Goal: Task Accomplishment & Management: Use online tool/utility

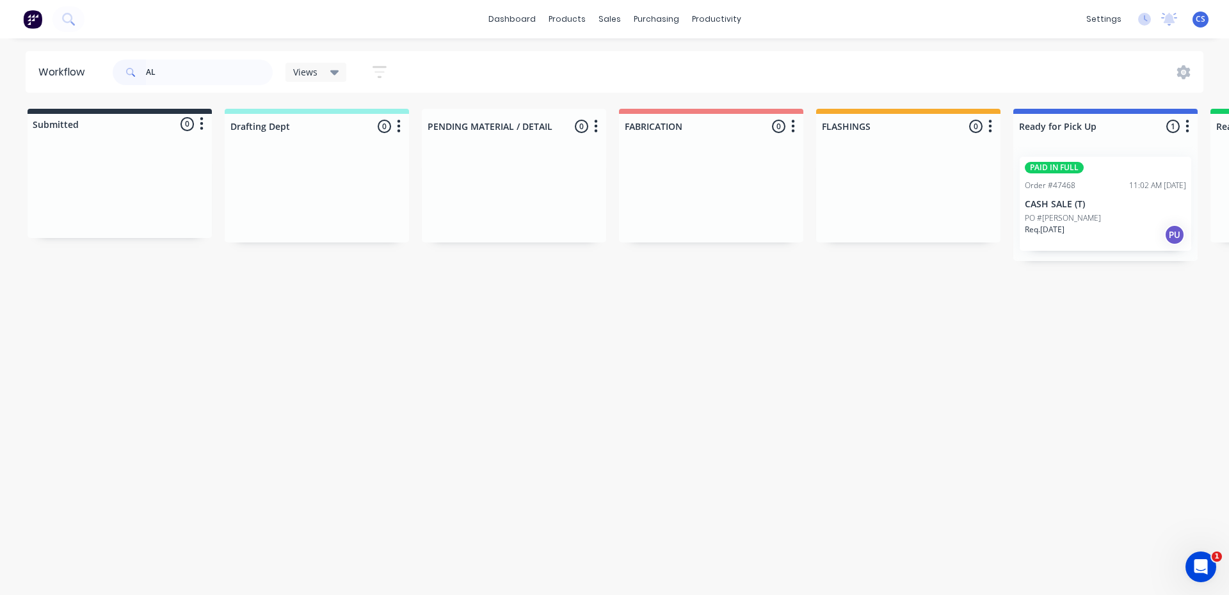
type input "A"
type input "SKELCON"
click at [1063, 216] on p "Req. [DATE]" at bounding box center [1045, 212] width 40 height 12
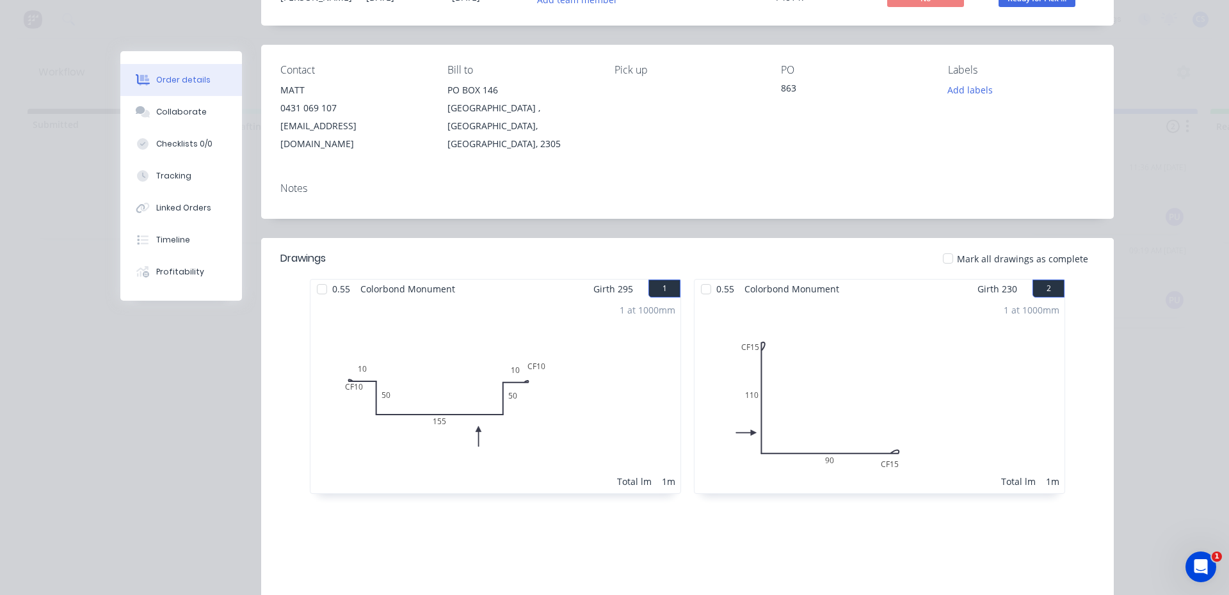
scroll to position [128, 0]
click at [165, 118] on button "Collaborate" at bounding box center [181, 112] width 122 height 32
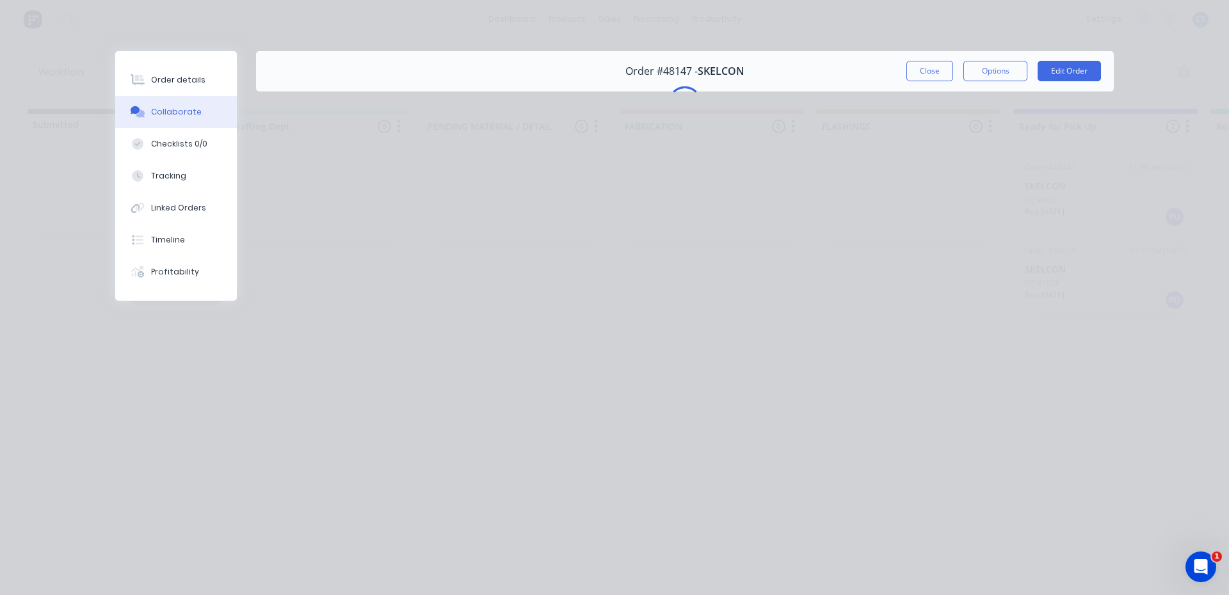
scroll to position [0, 0]
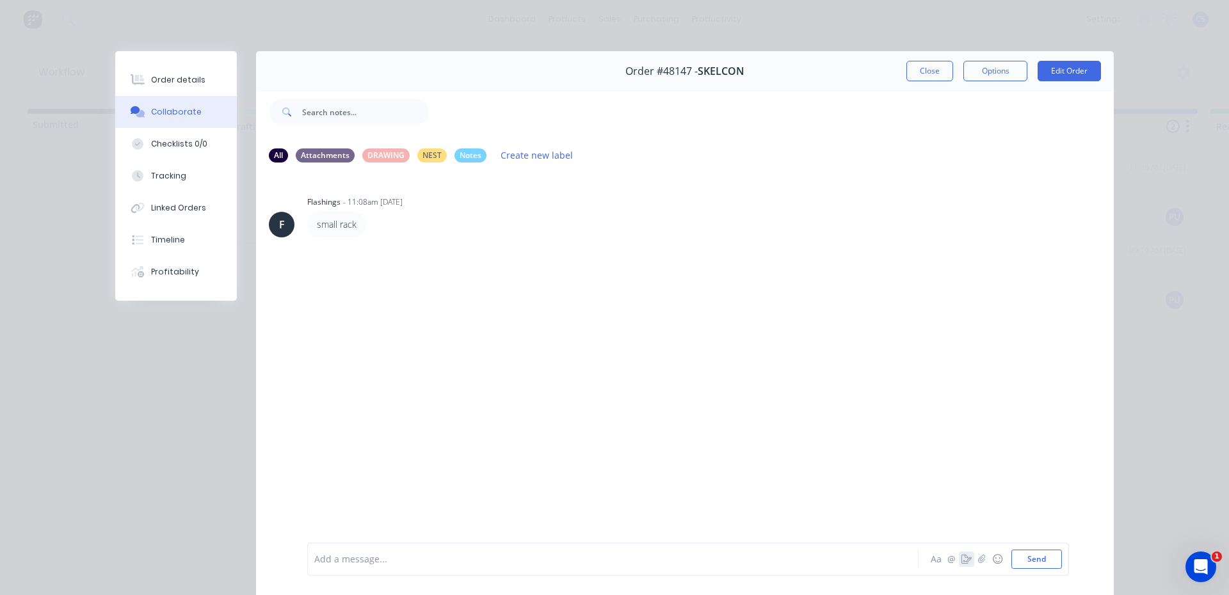
click at [964, 556] on icon "button" at bounding box center [967, 559] width 10 height 9
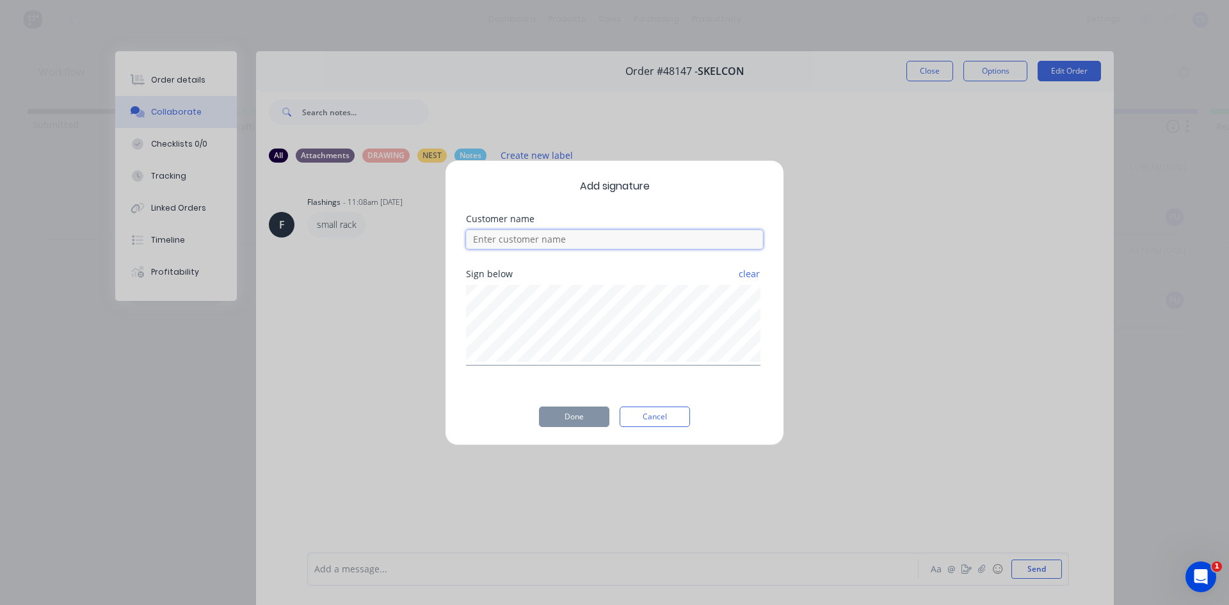
click at [610, 241] on input at bounding box center [614, 239] width 297 height 19
type input "MATT"
click at [572, 418] on button "Done" at bounding box center [574, 417] width 70 height 20
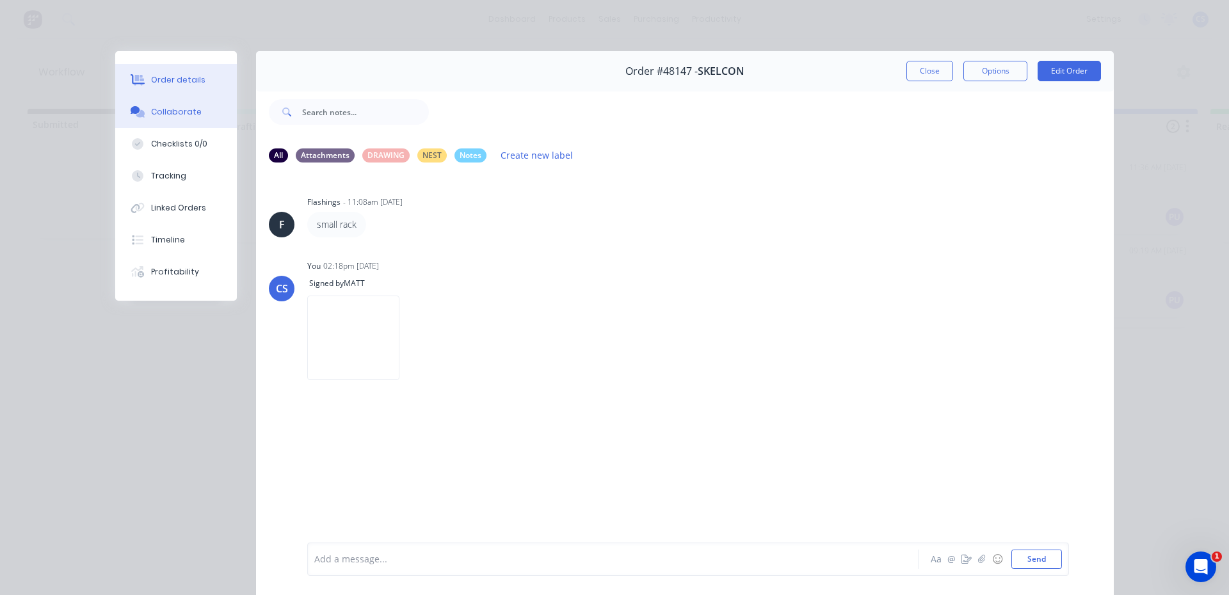
drag, startPoint x: 170, startPoint y: 86, endPoint x: 186, endPoint y: 79, distance: 17.2
click at [170, 85] on button "Order details" at bounding box center [176, 80] width 122 height 32
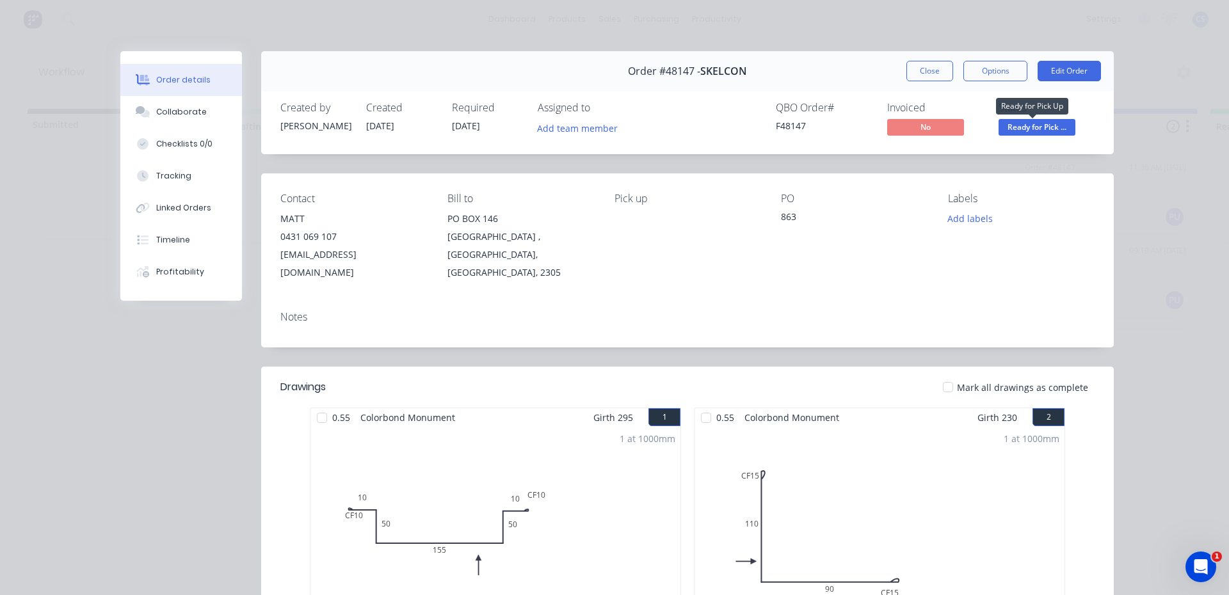
click at [1047, 126] on span "Ready for Pick ..." at bounding box center [1037, 127] width 77 height 16
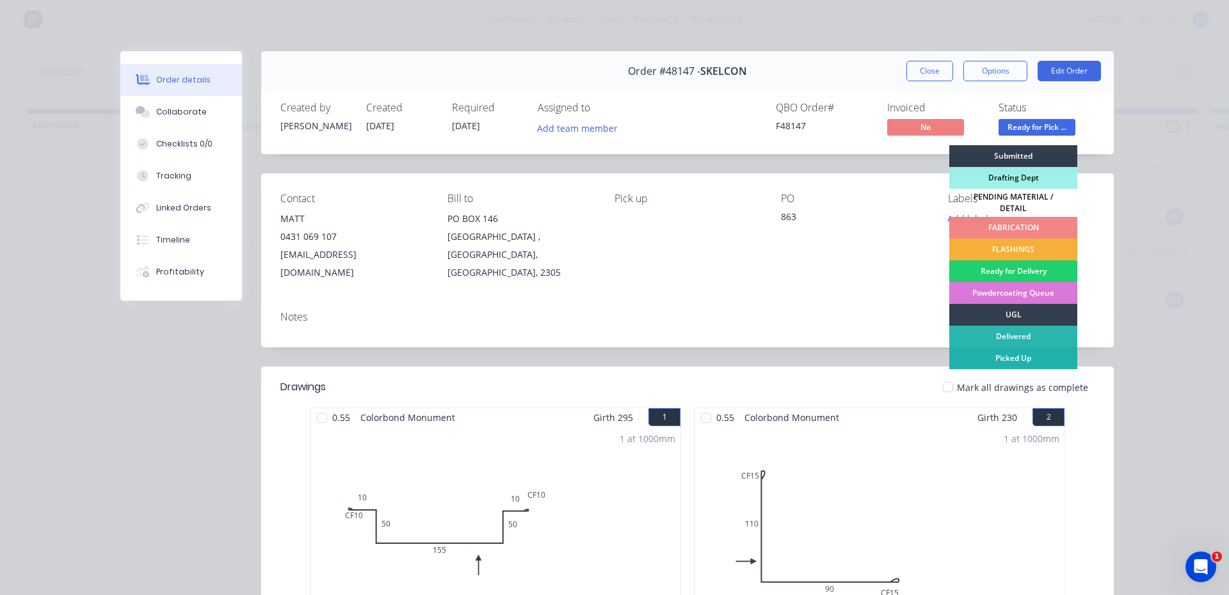
click at [1019, 352] on div "Picked Up" at bounding box center [1013, 359] width 128 height 22
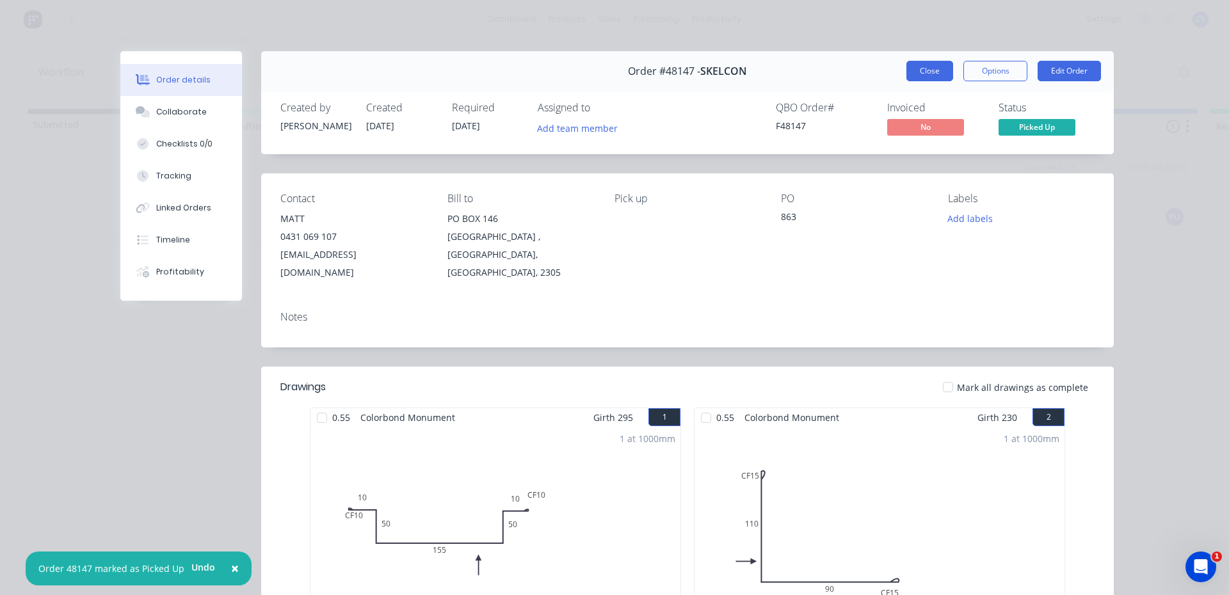
click at [927, 70] on button "Close" at bounding box center [929, 71] width 47 height 20
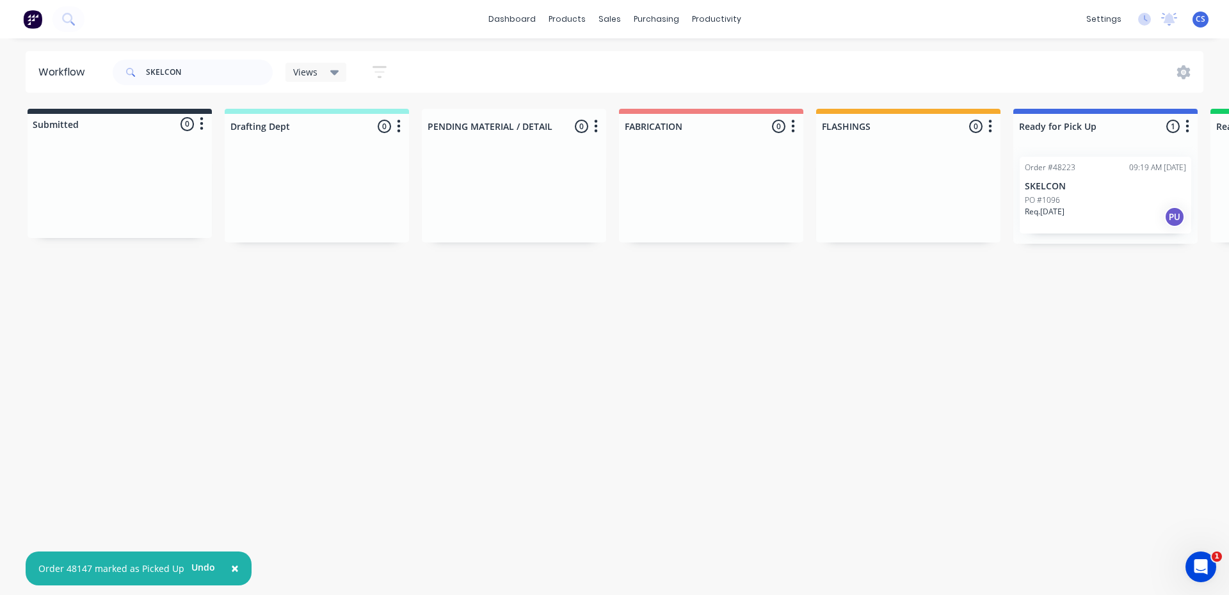
click at [1078, 198] on div "PO #1096" at bounding box center [1105, 201] width 161 height 12
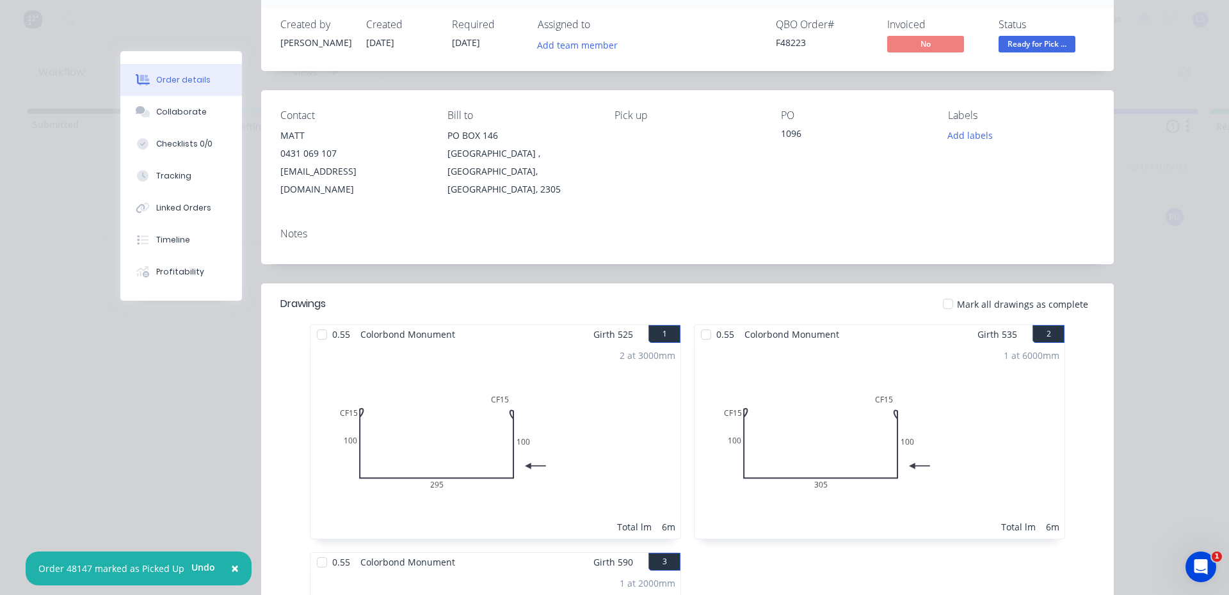
scroll to position [64, 0]
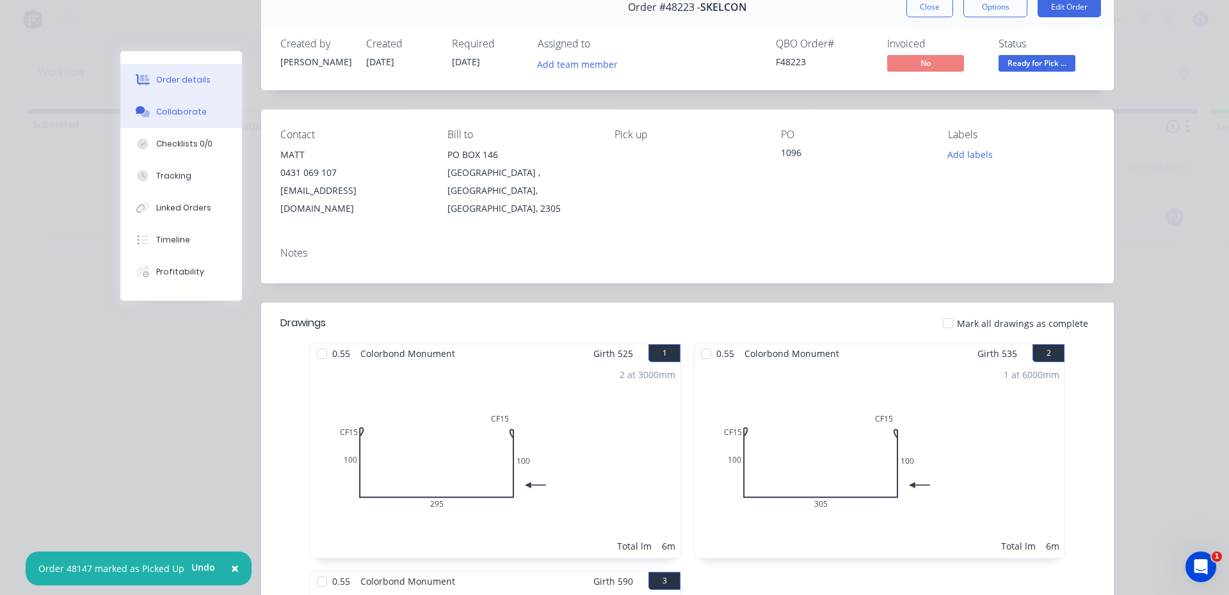
click at [202, 113] on button "Collaborate" at bounding box center [181, 112] width 122 height 32
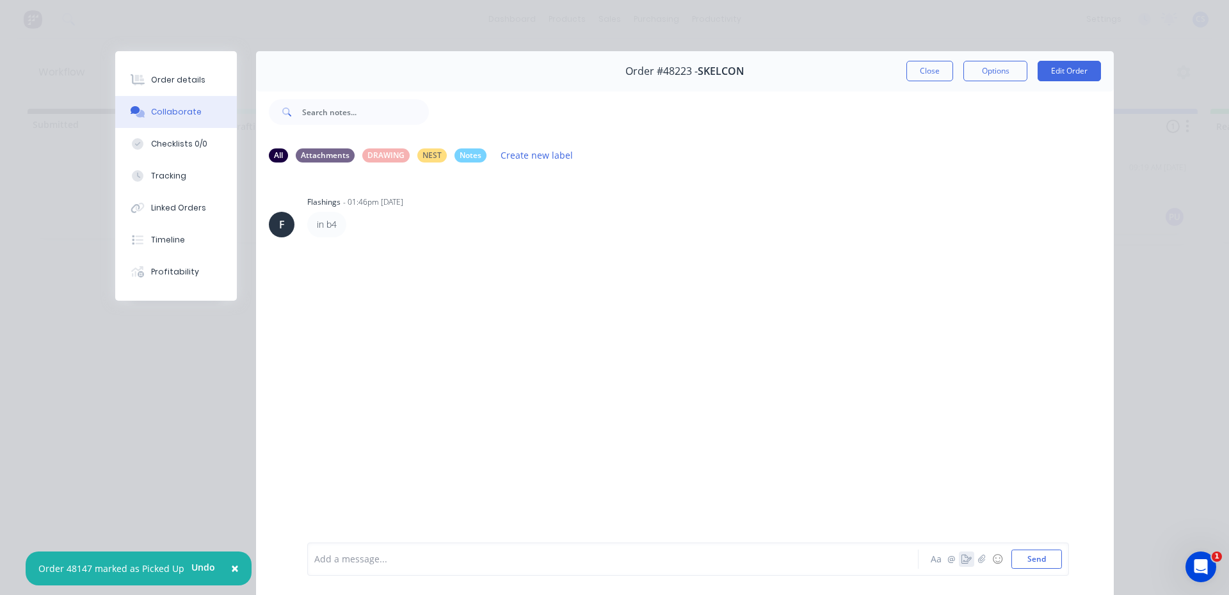
click at [965, 555] on icon "button" at bounding box center [967, 559] width 10 height 9
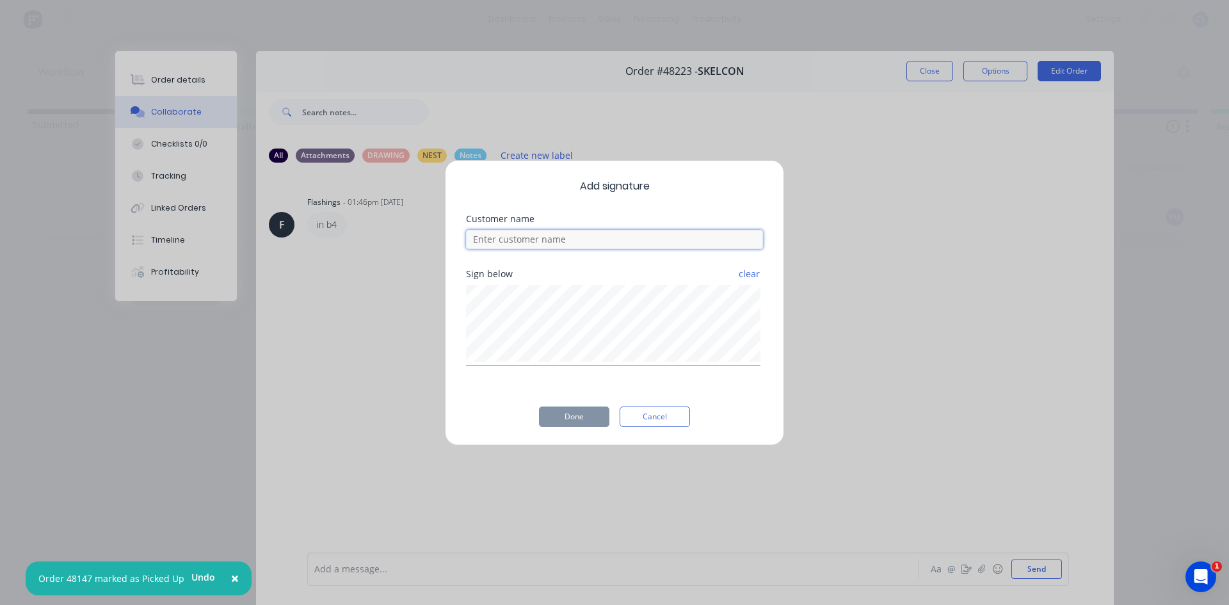
click at [505, 239] on input at bounding box center [614, 239] width 297 height 19
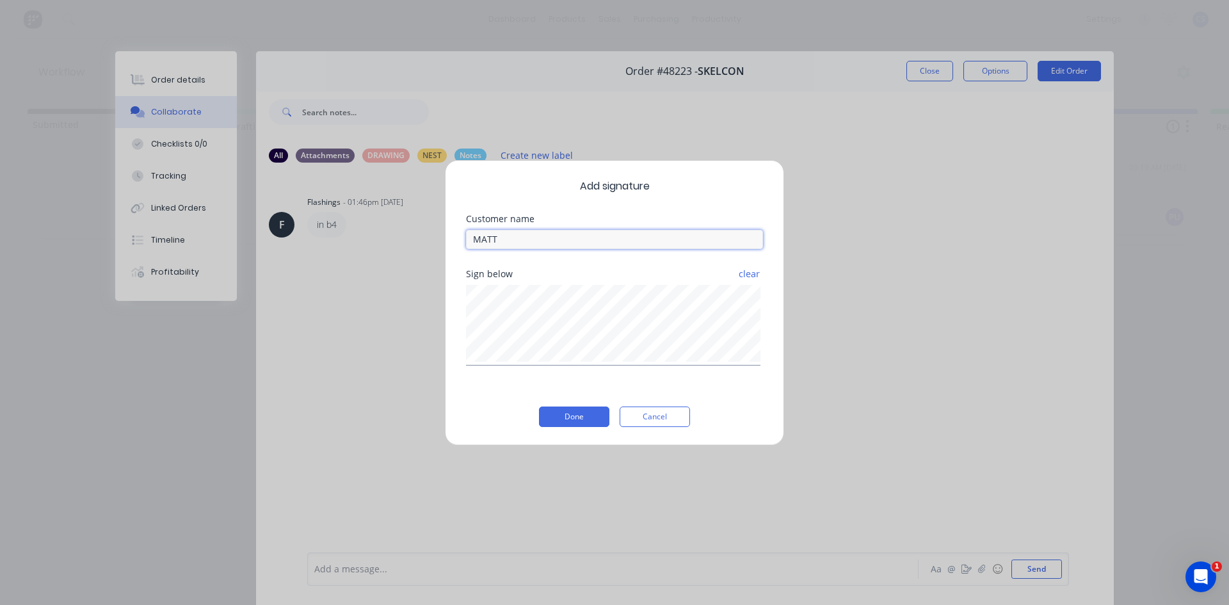
type input "MATT"
click at [590, 417] on button "Done" at bounding box center [574, 417] width 70 height 20
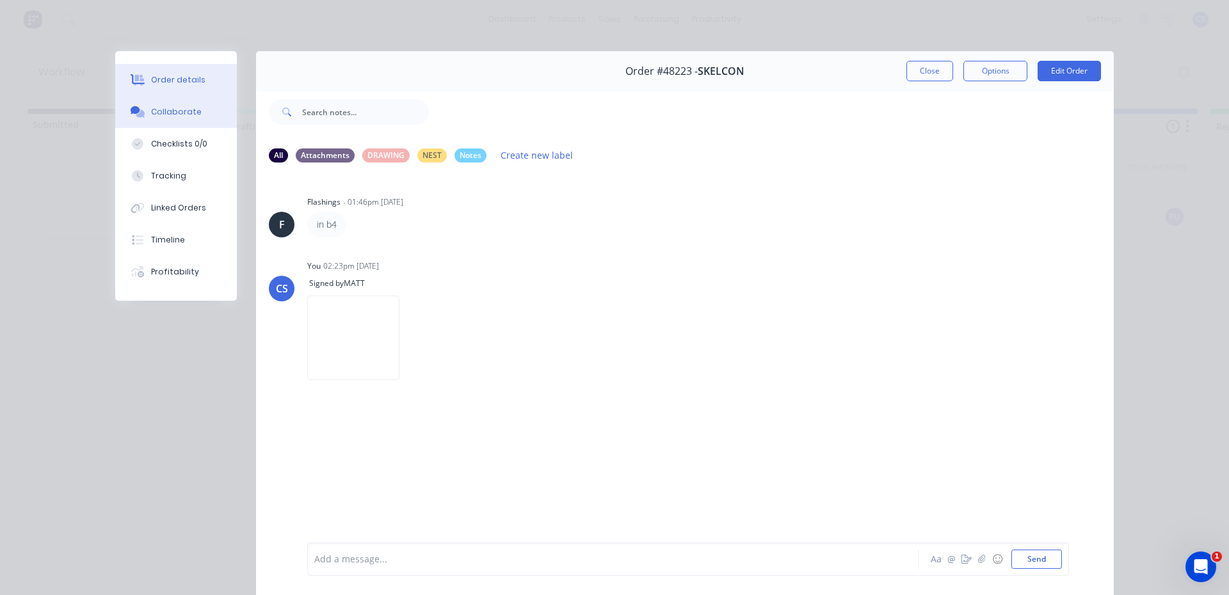
click at [172, 74] on div "Order details" at bounding box center [178, 80] width 54 height 12
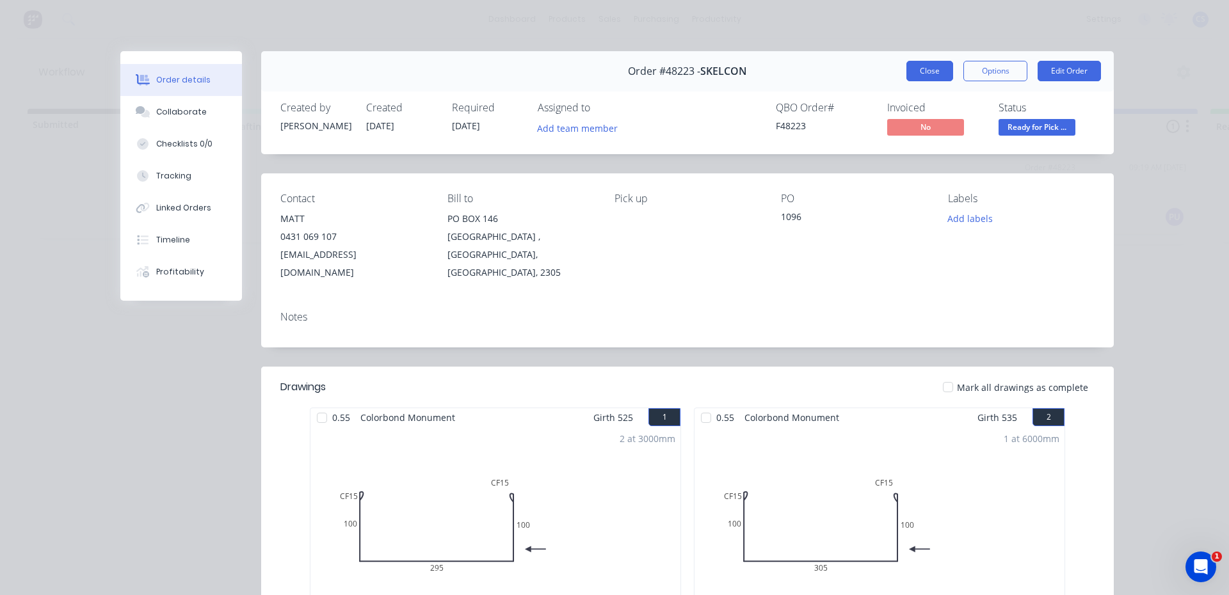
click at [931, 68] on button "Close" at bounding box center [929, 71] width 47 height 20
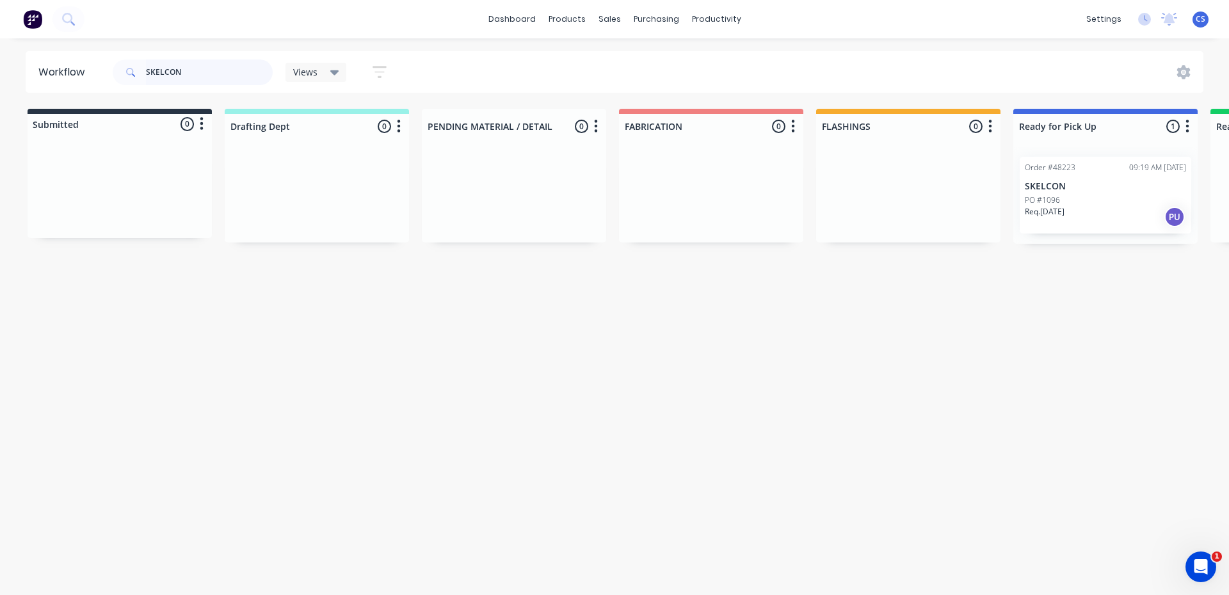
drag, startPoint x: 207, startPoint y: 68, endPoint x: 65, endPoint y: 68, distance: 142.1
click at [65, 68] on header "Workflow SKELCON Views Save new view None (Default) edit [PERSON_NAME] edit [PE…" at bounding box center [615, 72] width 1179 height 42
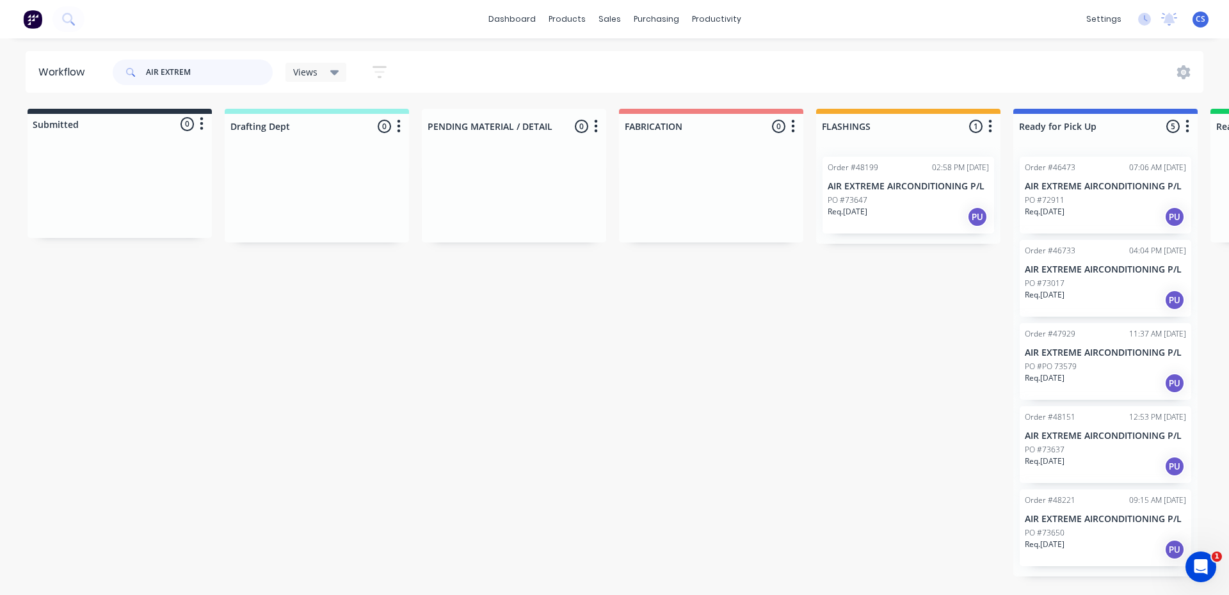
type input "AIR EXTREM"
click at [1077, 540] on div "Req. [DATE] PU" at bounding box center [1105, 550] width 161 height 22
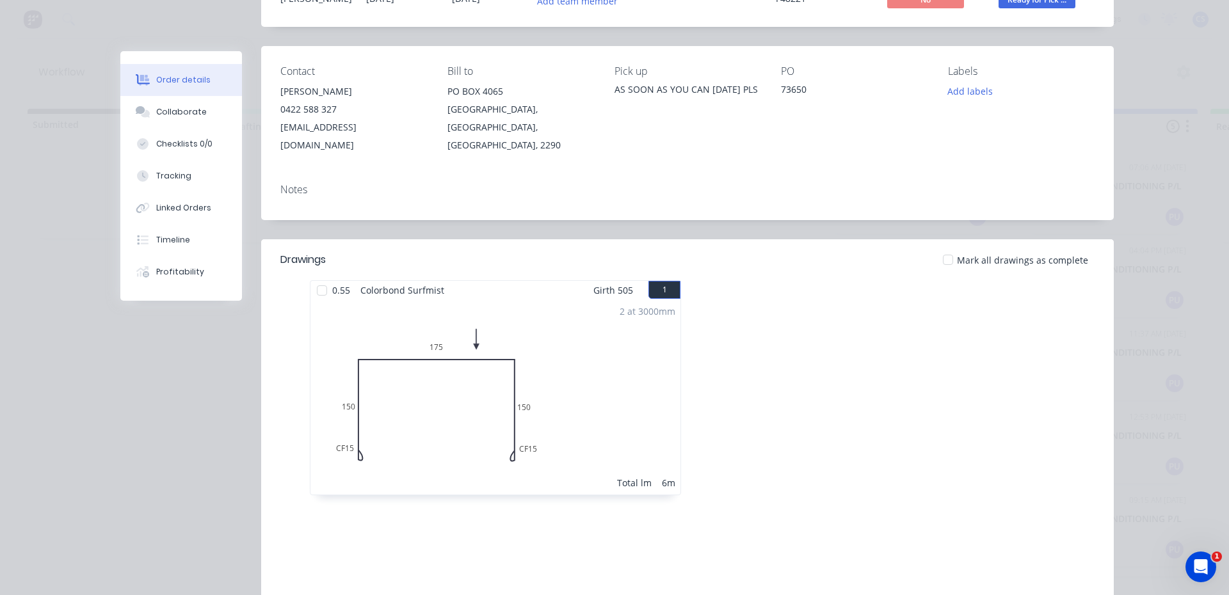
scroll to position [128, 0]
click at [176, 105] on button "Collaborate" at bounding box center [181, 112] width 122 height 32
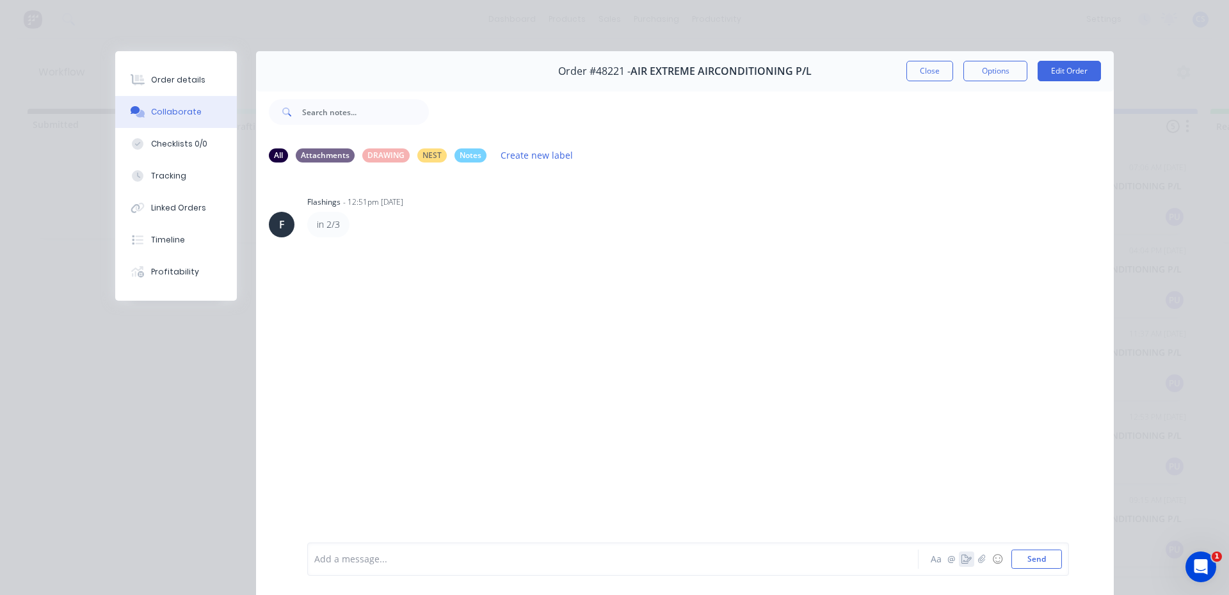
click at [962, 560] on icon "button" at bounding box center [967, 559] width 10 height 9
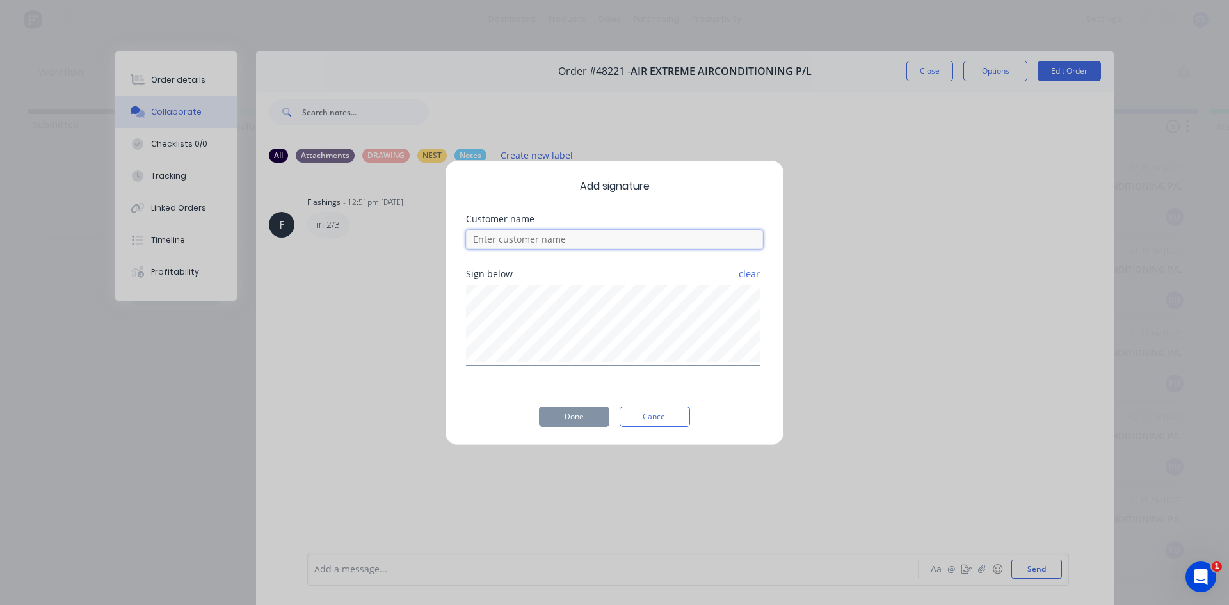
click at [526, 242] on input at bounding box center [614, 239] width 297 height 19
type input "[PERSON_NAME]"
click at [576, 419] on button "Done" at bounding box center [574, 417] width 70 height 20
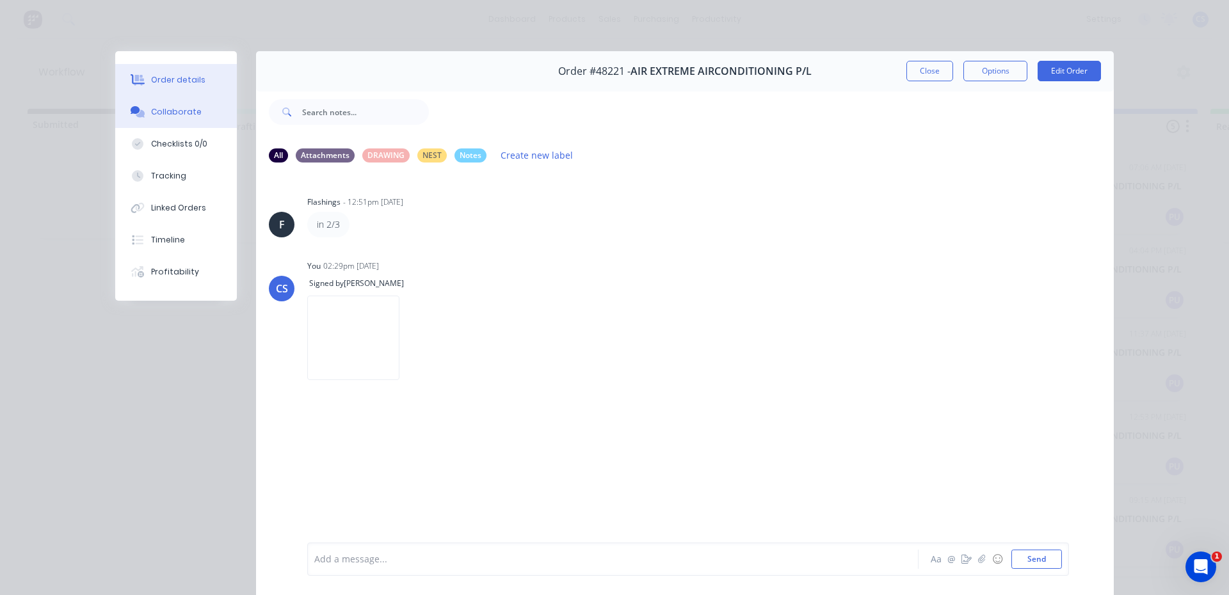
click at [205, 85] on button "Order details" at bounding box center [176, 80] width 122 height 32
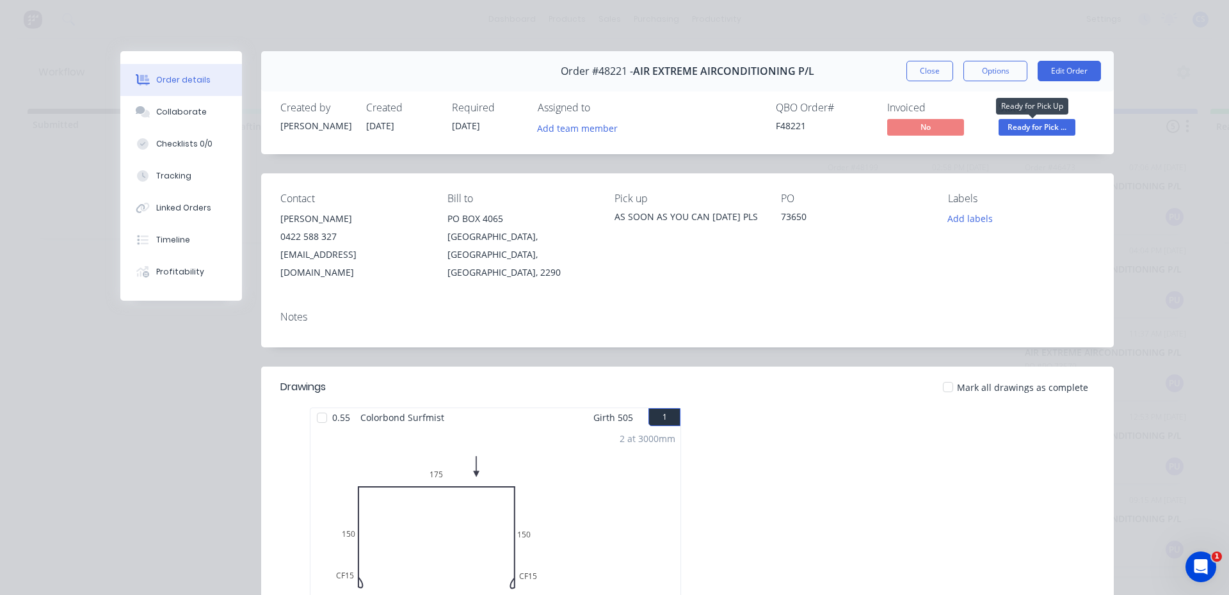
click at [1031, 131] on span "Ready for Pick ..." at bounding box center [1037, 127] width 77 height 16
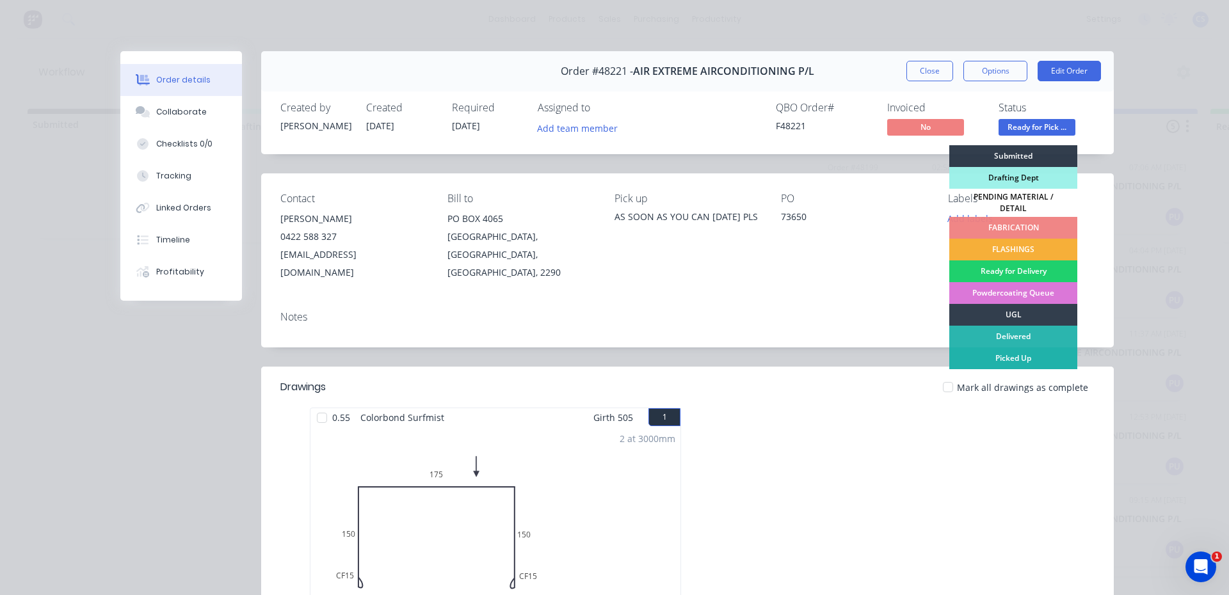
click at [1042, 349] on div "Picked Up" at bounding box center [1013, 359] width 128 height 22
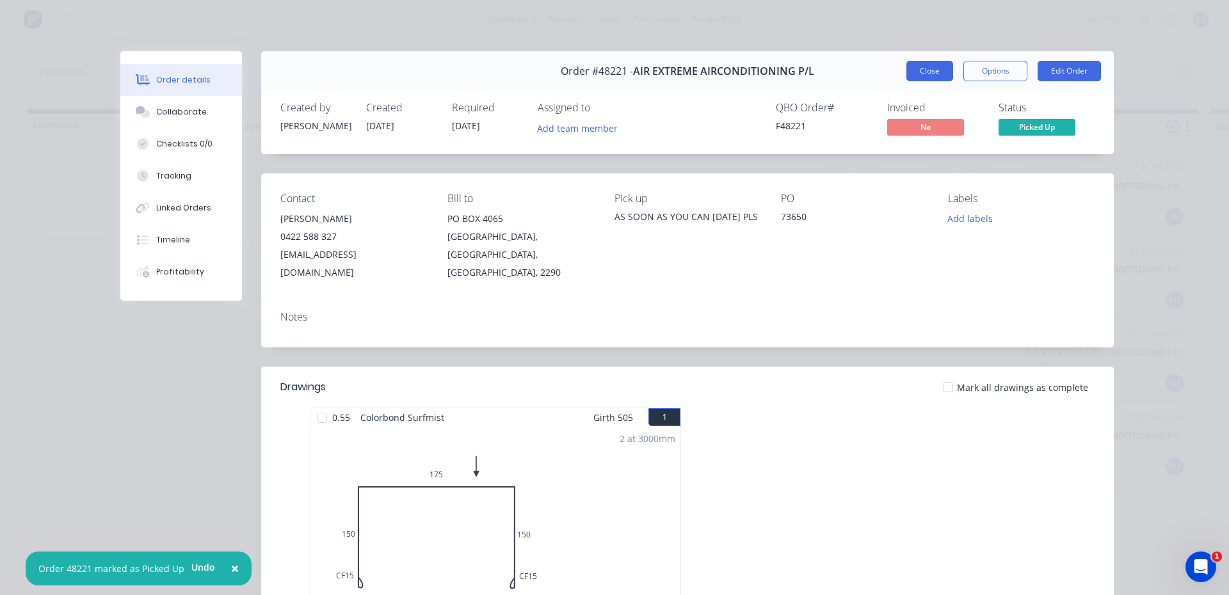
click at [917, 67] on button "Close" at bounding box center [929, 71] width 47 height 20
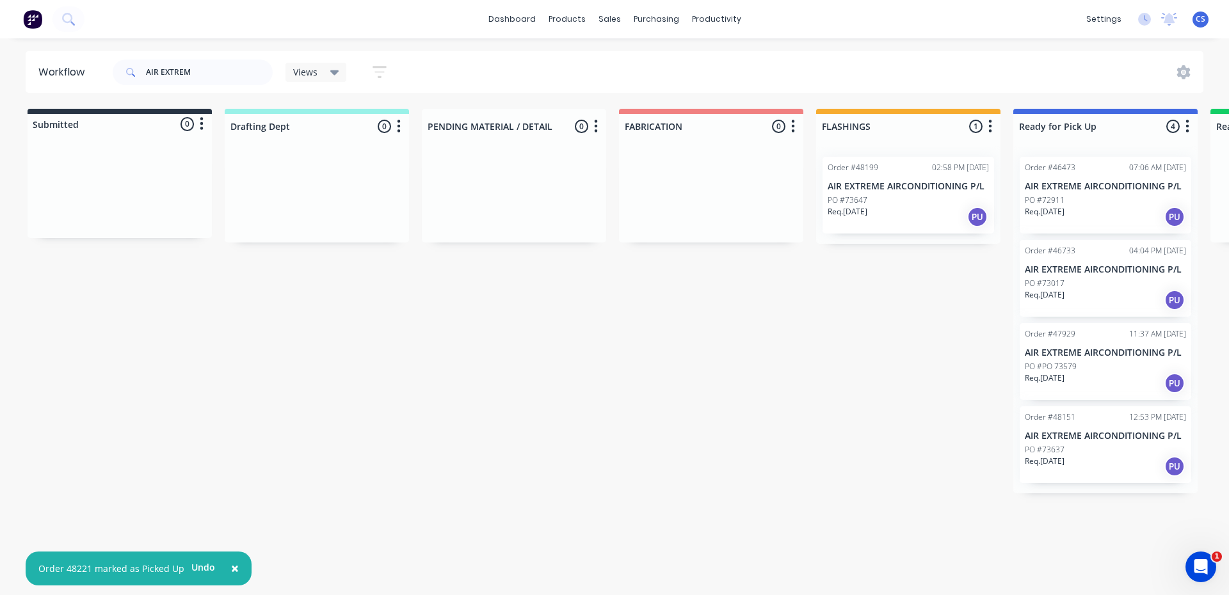
click at [1067, 453] on div "PO #73637" at bounding box center [1105, 450] width 161 height 12
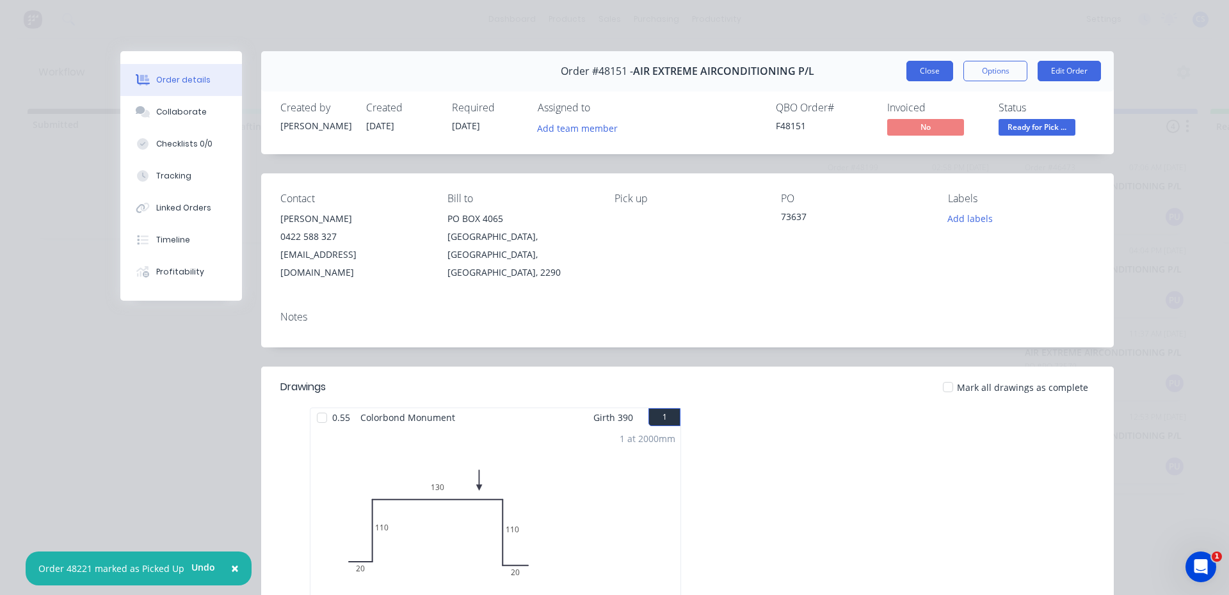
click at [920, 66] on button "Close" at bounding box center [929, 71] width 47 height 20
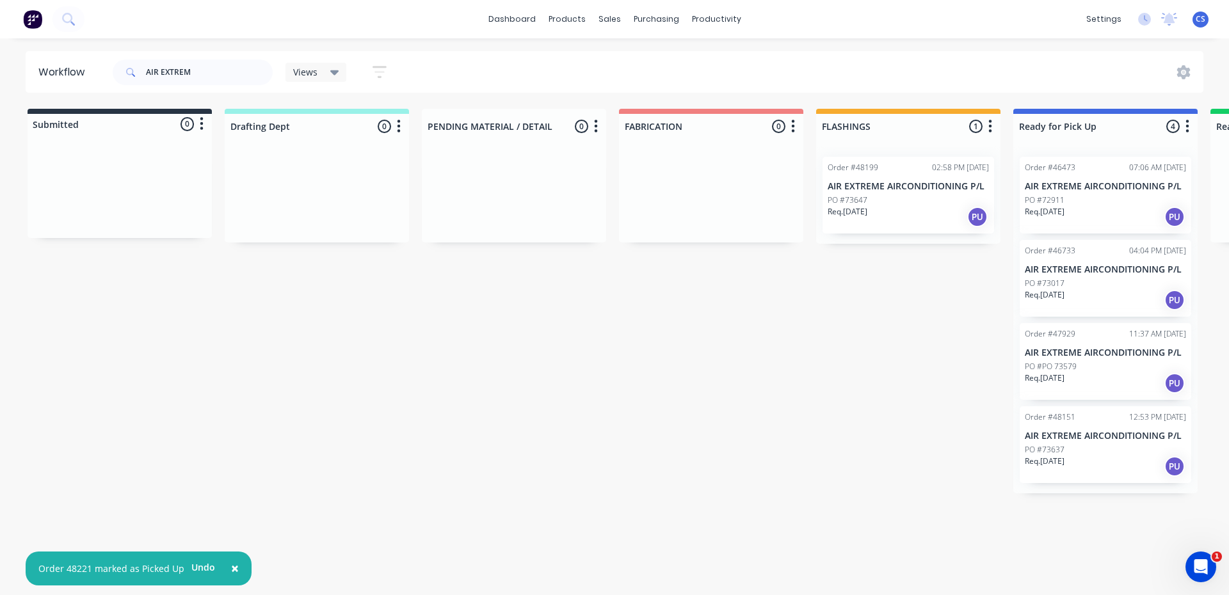
click at [1090, 377] on div "Req. [DATE] PU" at bounding box center [1105, 384] width 161 height 22
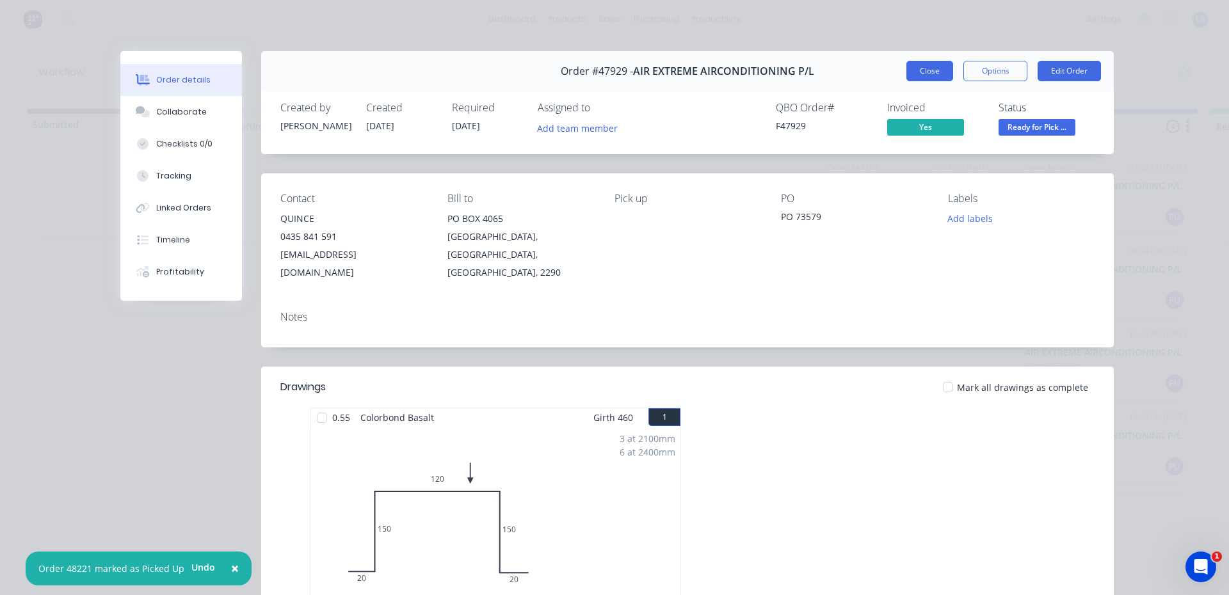
click at [926, 64] on button "Close" at bounding box center [929, 71] width 47 height 20
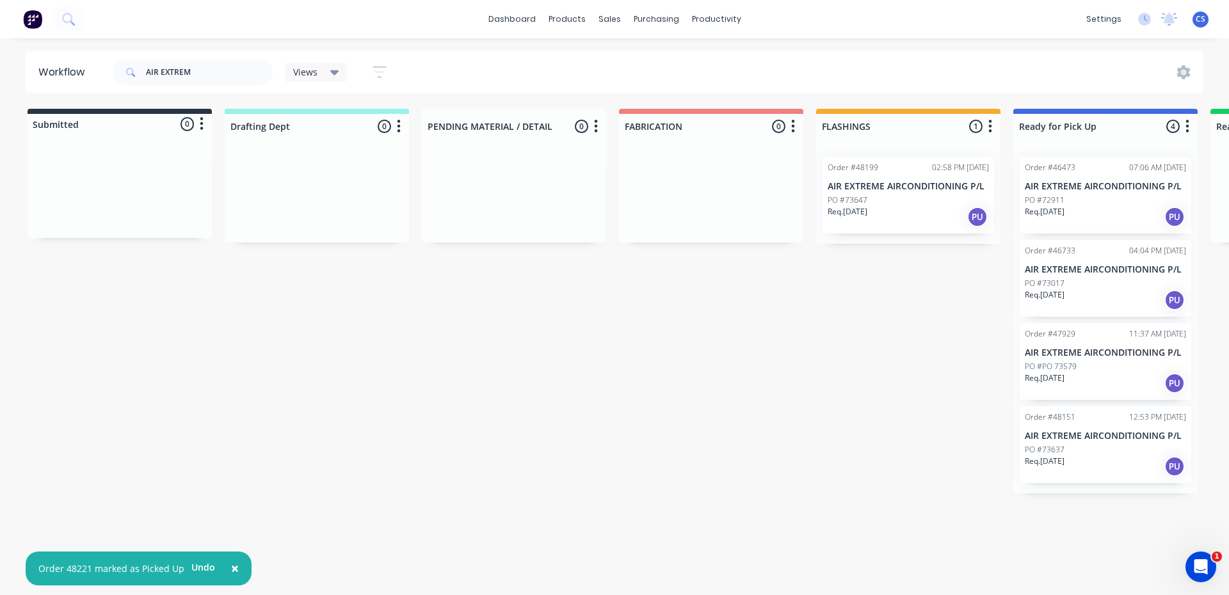
click at [901, 213] on div "Req. [DATE] PU" at bounding box center [908, 217] width 161 height 22
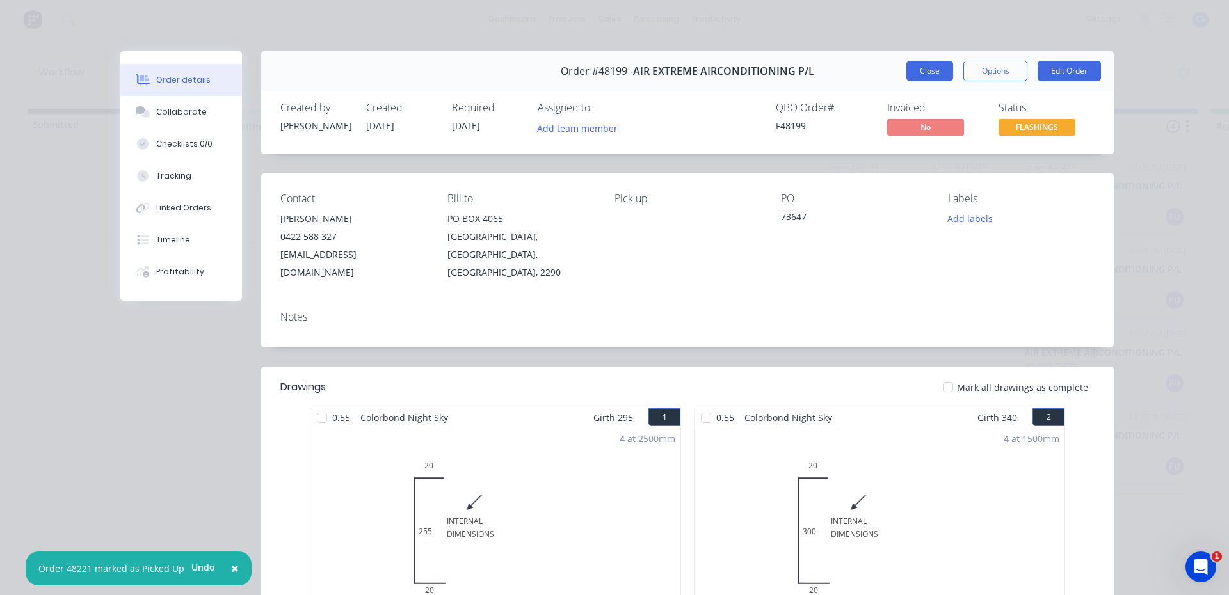
click at [935, 76] on button "Close" at bounding box center [929, 71] width 47 height 20
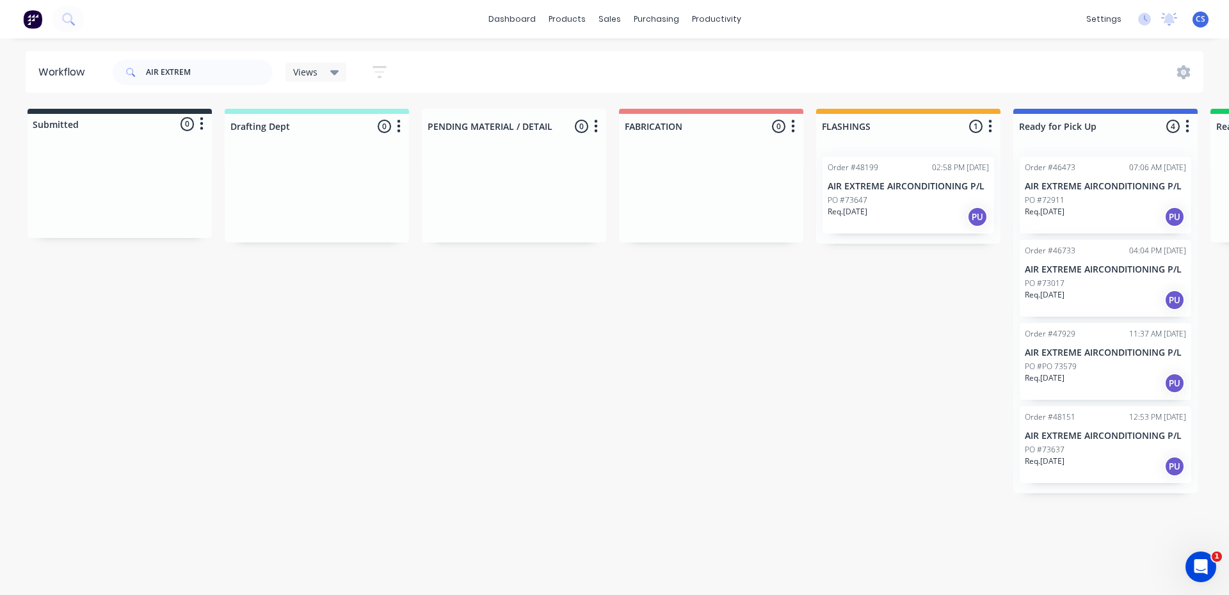
click at [1046, 453] on p "PO #73637" at bounding box center [1045, 450] width 40 height 12
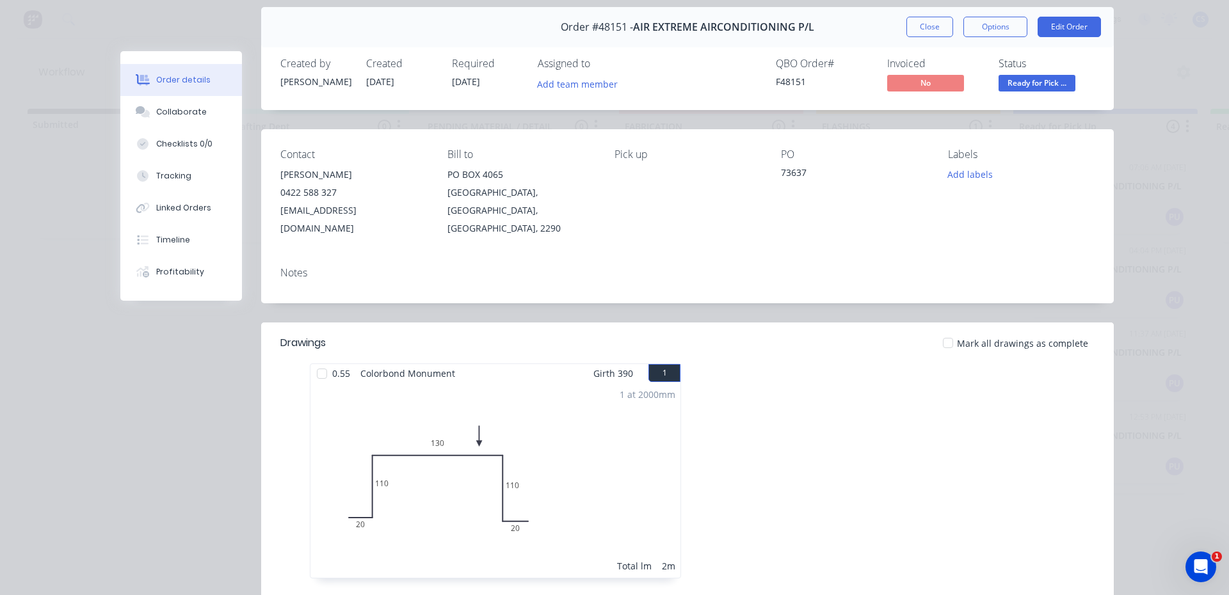
scroll to position [64, 0]
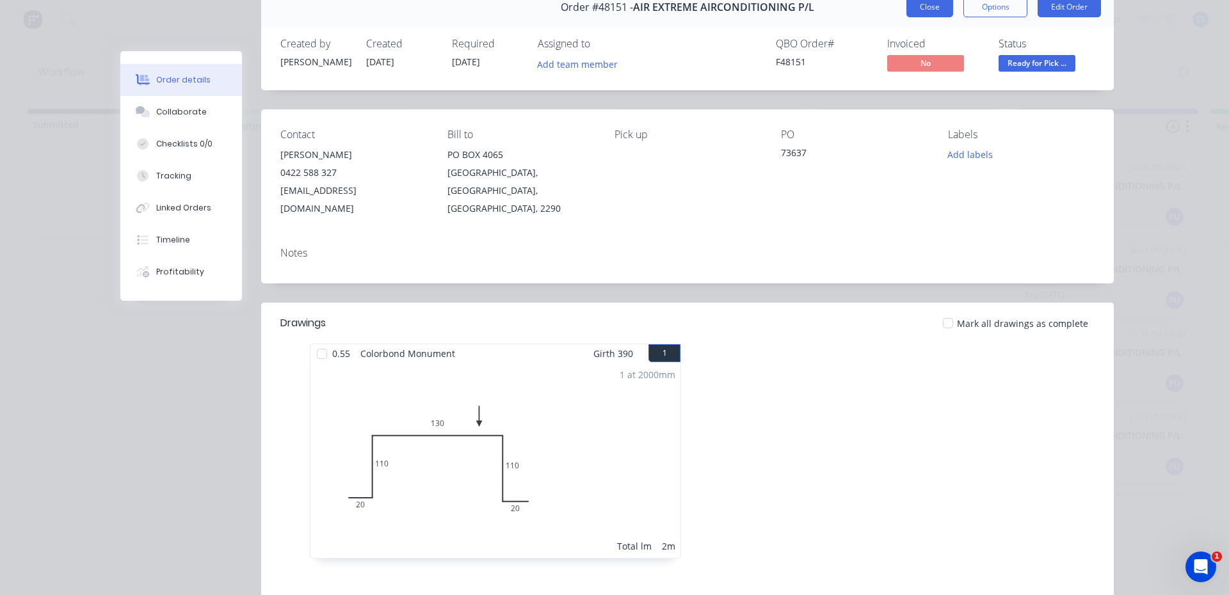
click at [933, 6] on button "Close" at bounding box center [929, 7] width 47 height 20
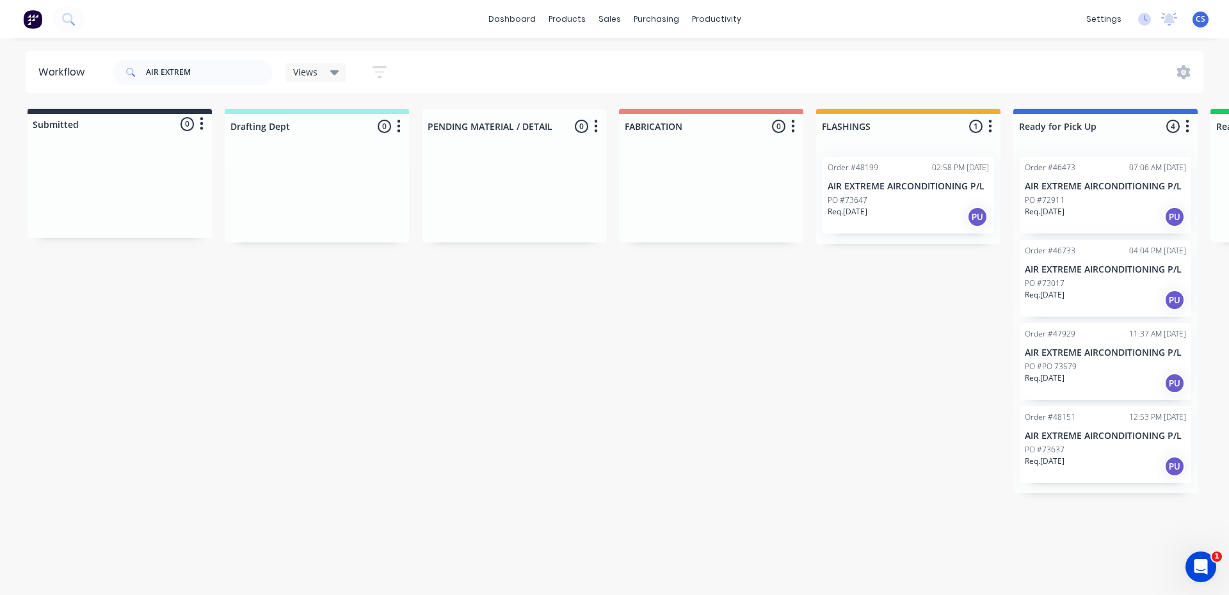
click at [1052, 385] on div "Req. [DATE] PU" at bounding box center [1105, 384] width 161 height 22
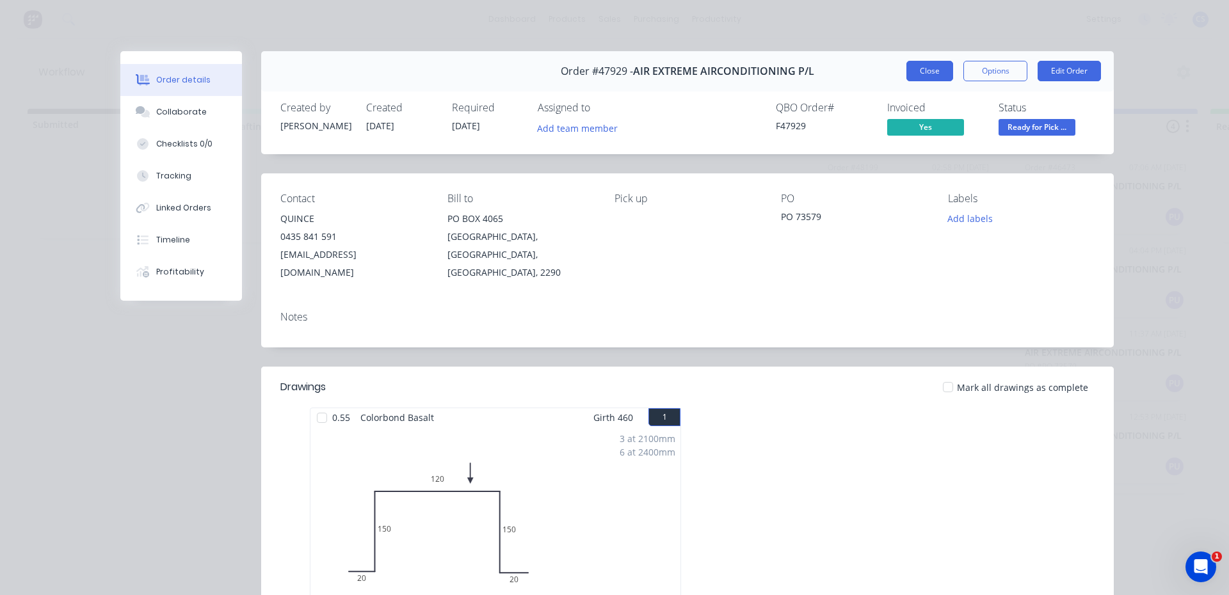
click at [933, 65] on button "Close" at bounding box center [929, 71] width 47 height 20
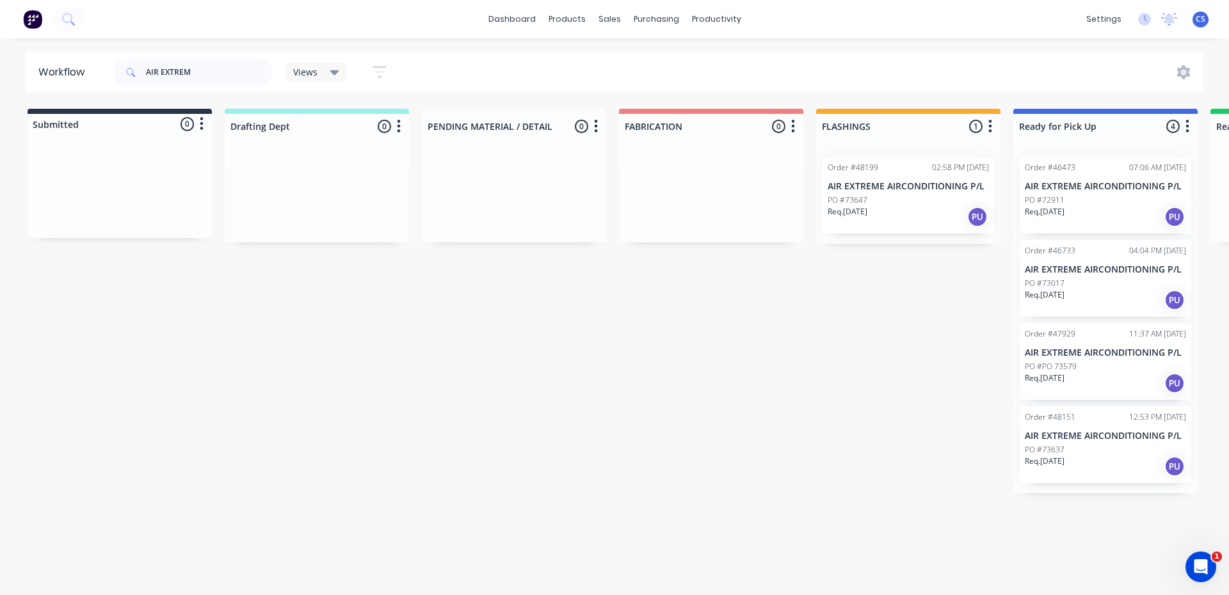
click at [919, 205] on div "PO #73647" at bounding box center [908, 201] width 161 height 12
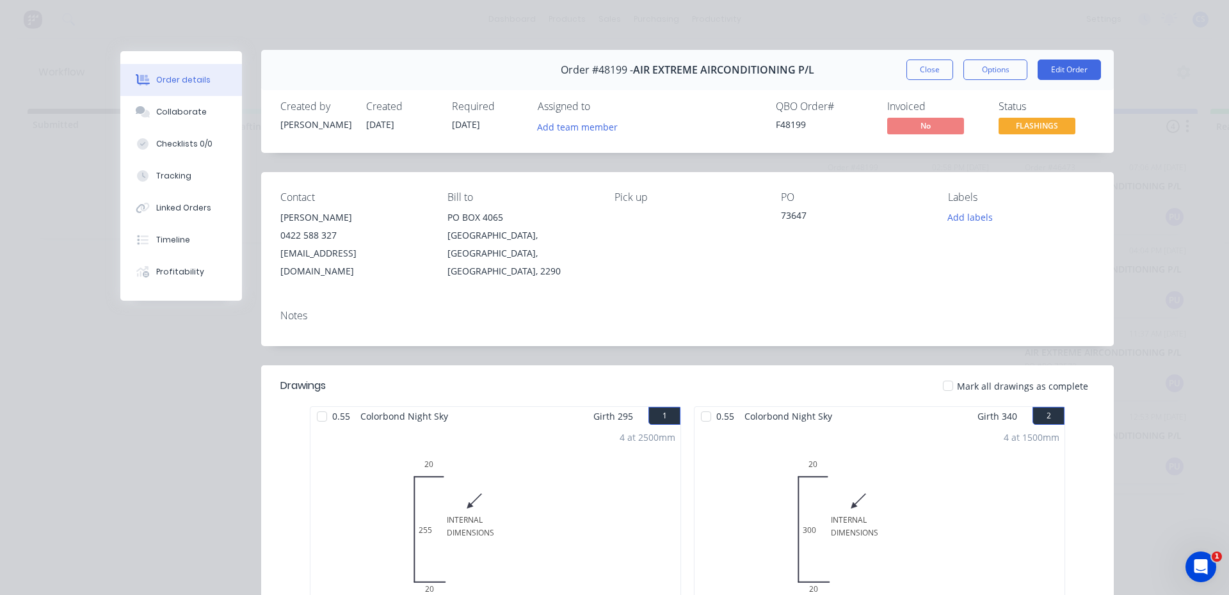
scroll to position [0, 0]
click at [938, 67] on button "Close" at bounding box center [929, 71] width 47 height 20
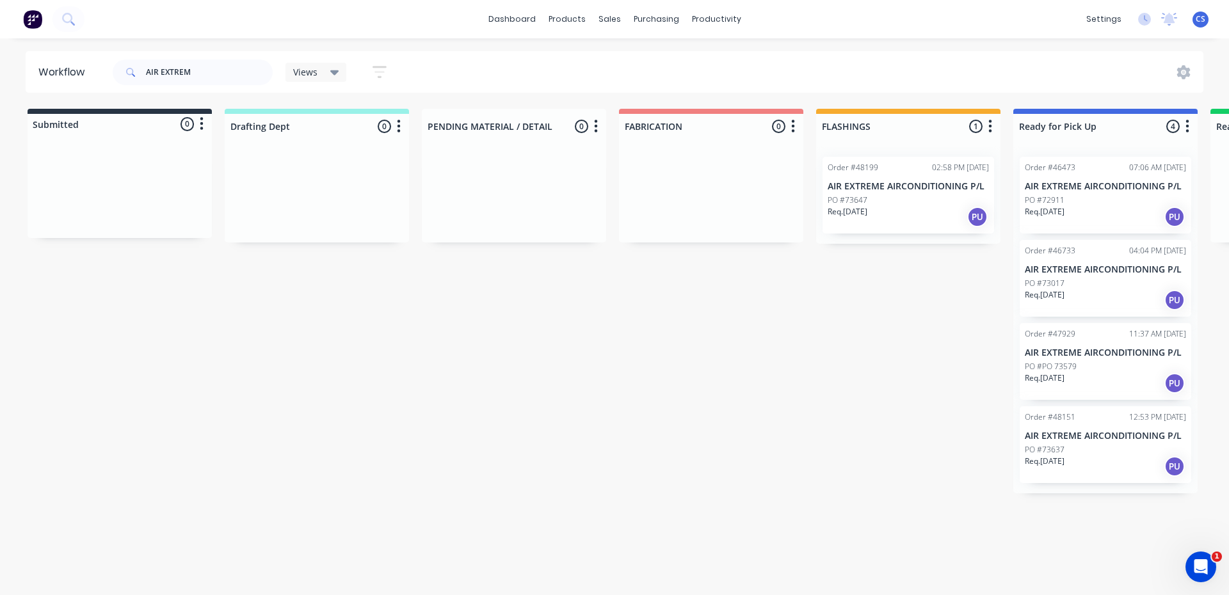
click at [1065, 457] on p "Req. [DATE]" at bounding box center [1045, 462] width 40 height 12
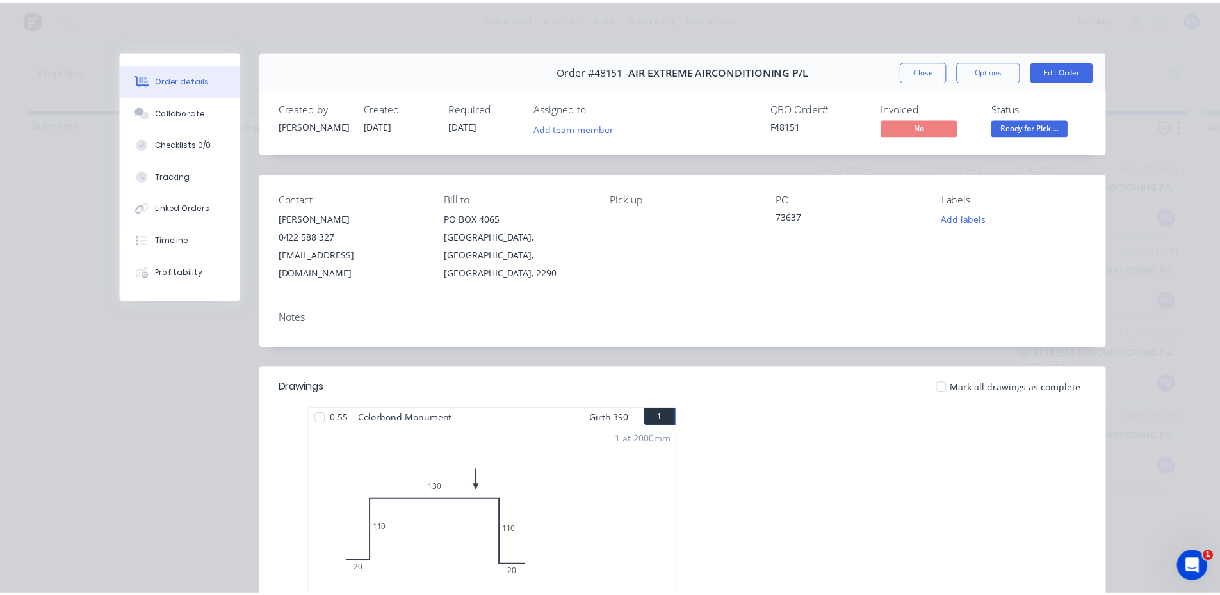
scroll to position [64, 0]
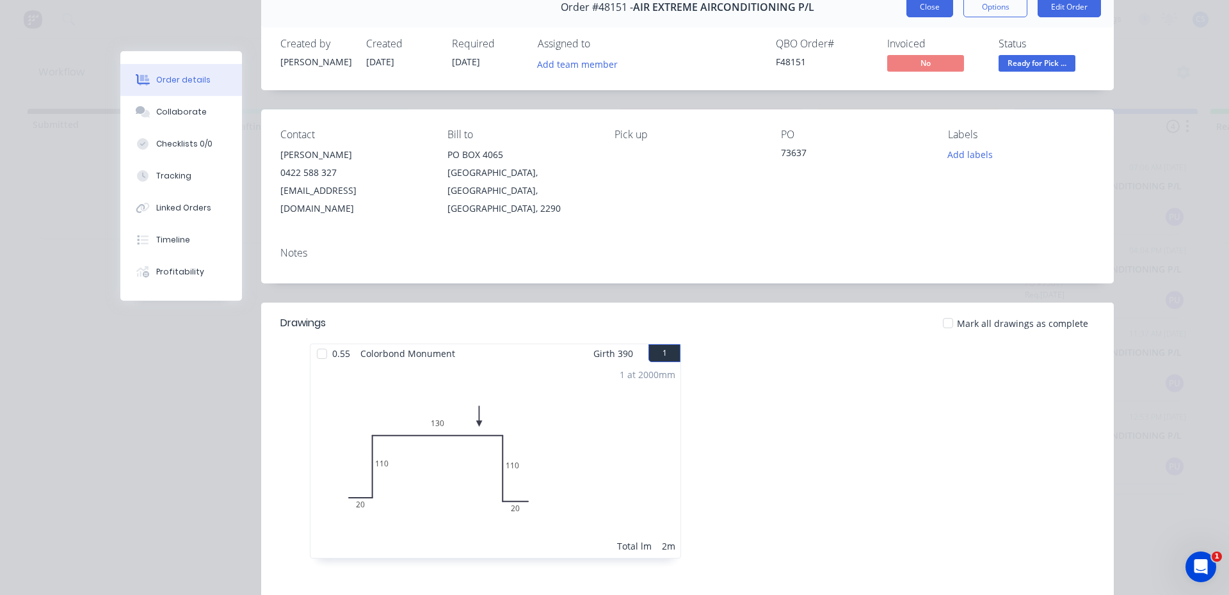
click at [917, 7] on button "Close" at bounding box center [929, 7] width 47 height 20
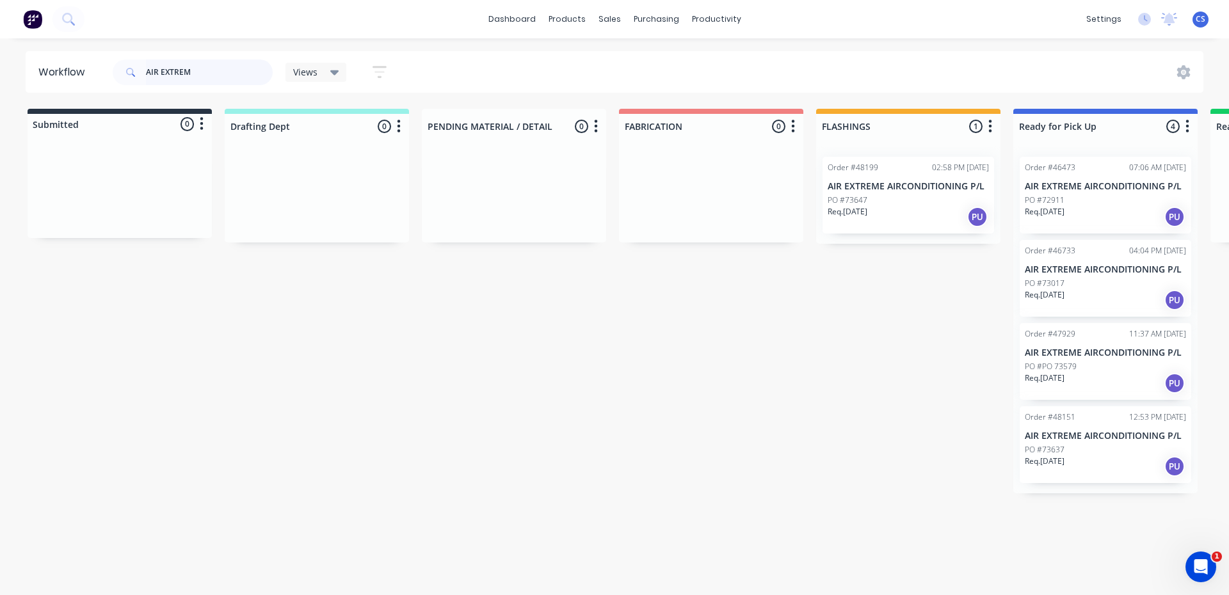
drag, startPoint x: 211, startPoint y: 68, endPoint x: 41, endPoint y: 76, distance: 169.8
click at [41, 76] on header "Workflow AIR EXTREM Views Save new view None (Default) edit [PERSON_NAME] edit …" at bounding box center [615, 72] width 1179 height 42
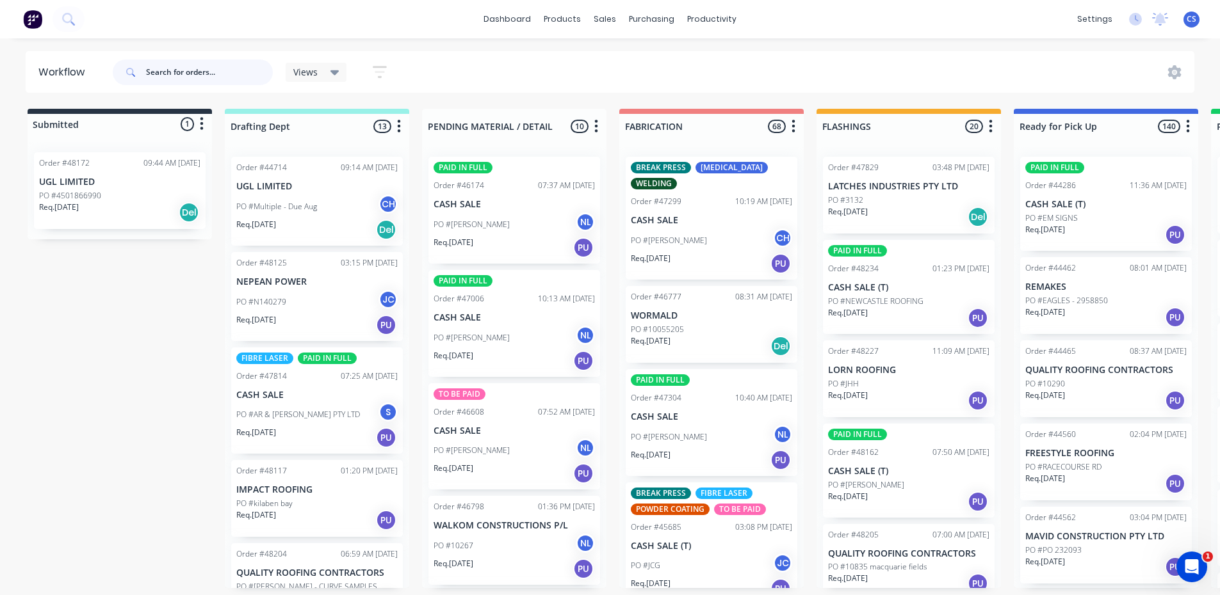
drag, startPoint x: 85, startPoint y: 6, endPoint x: 239, endPoint y: 61, distance: 163.8
click at [239, 61] on input "text" at bounding box center [209, 73] width 127 height 26
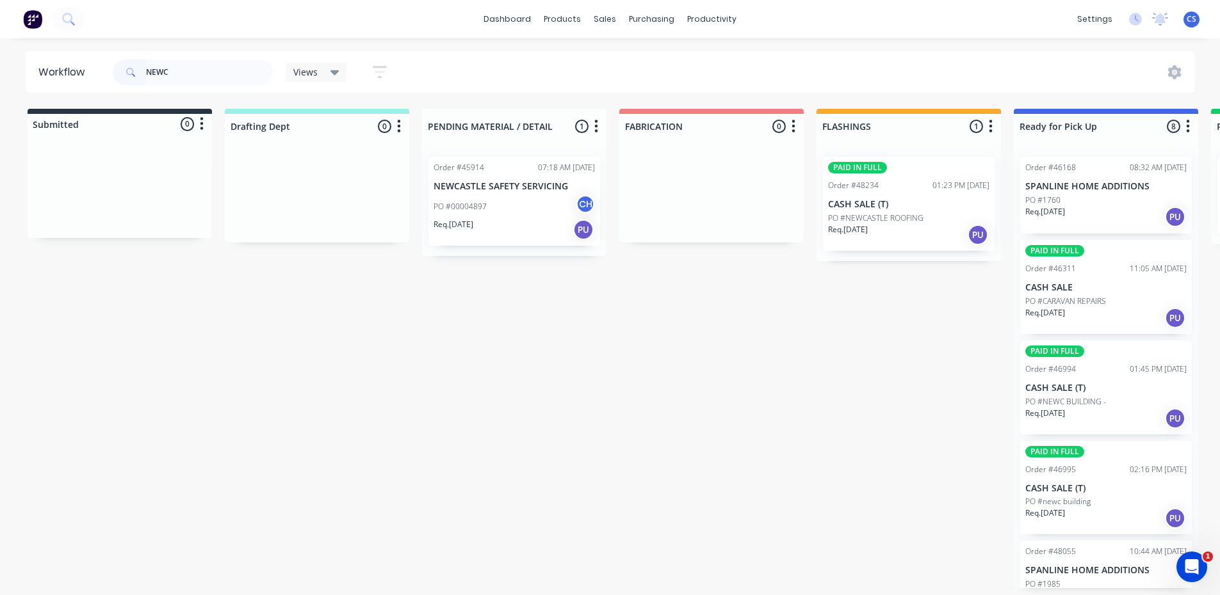
click at [885, 214] on p "PO #NEWCASTLE ROOFING" at bounding box center [875, 219] width 95 height 12
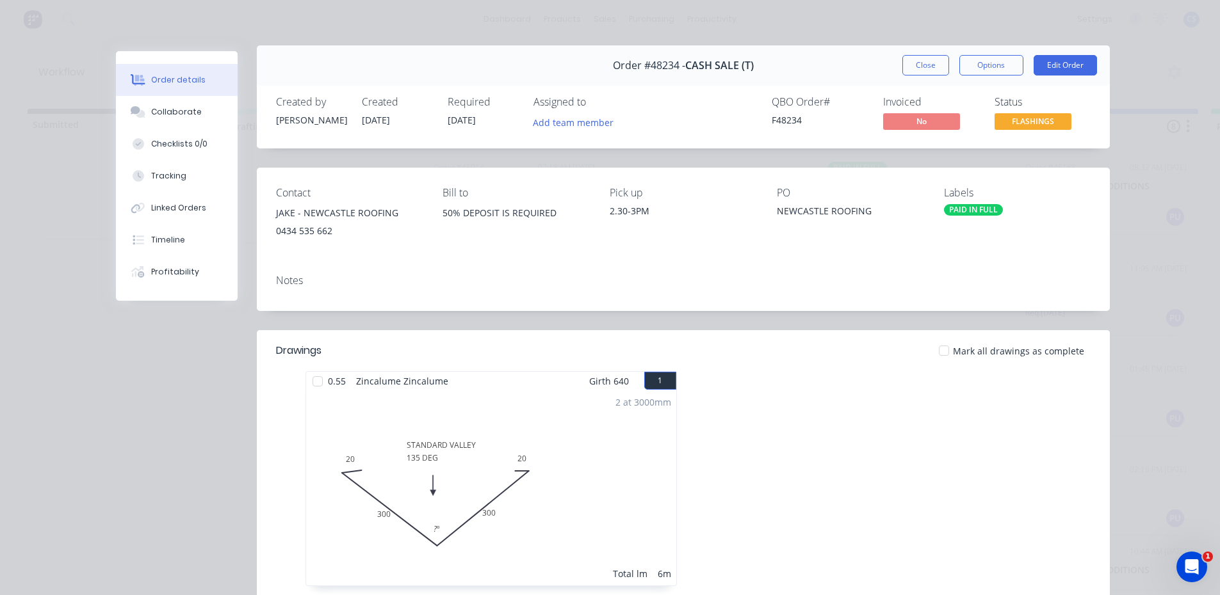
scroll to position [0, 0]
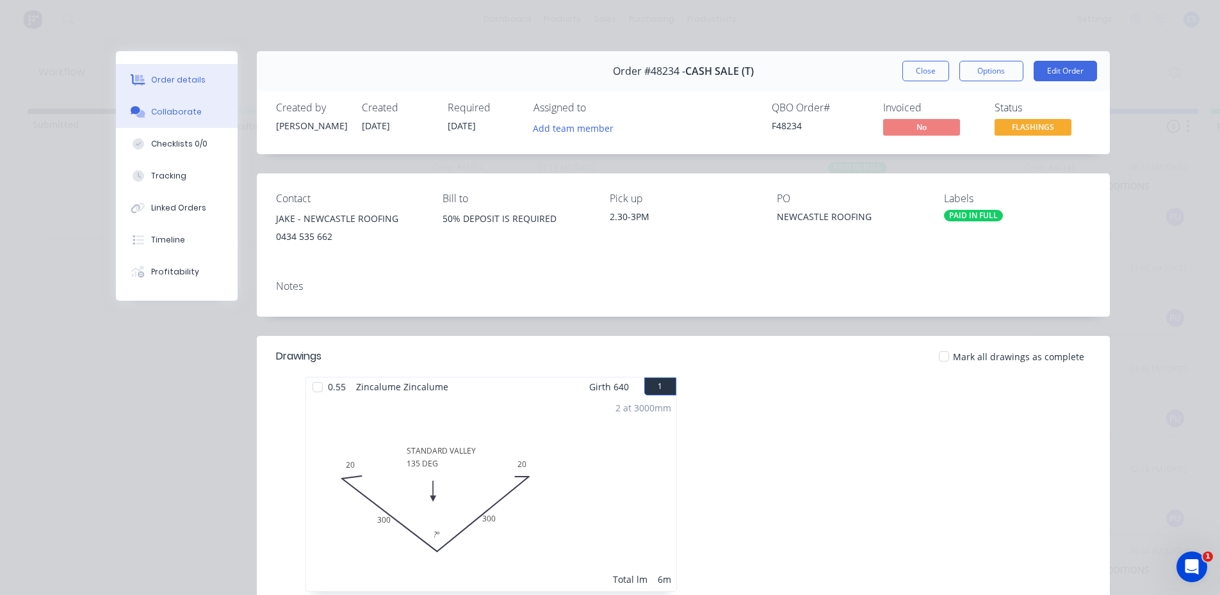
click at [179, 115] on div "Collaborate" at bounding box center [176, 112] width 51 height 12
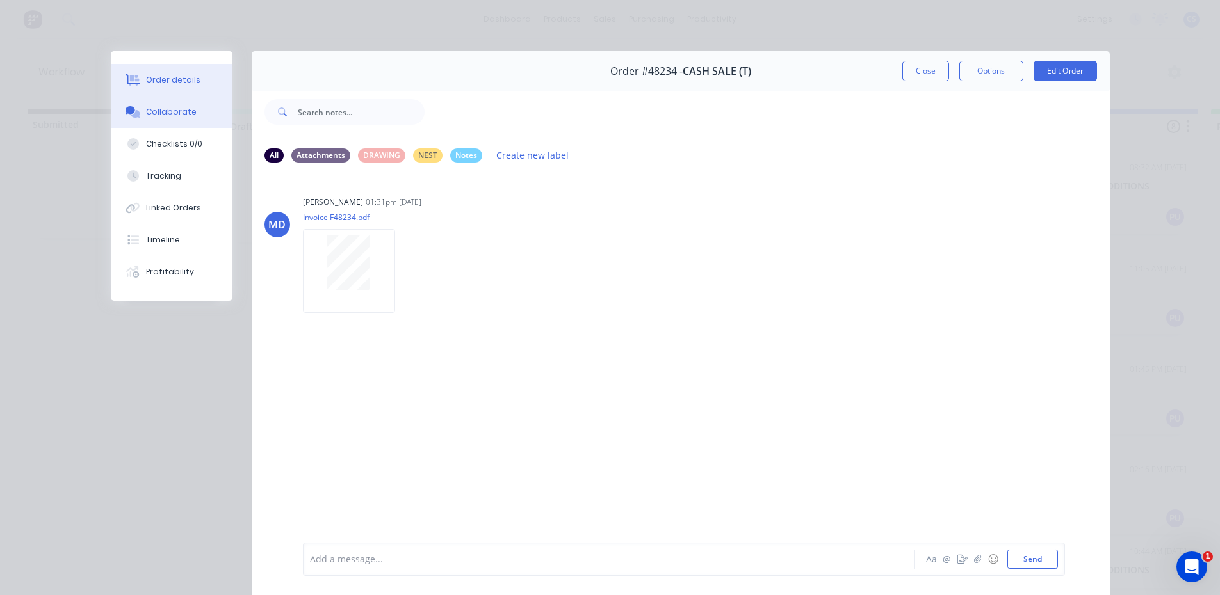
click at [166, 79] on div "Order details" at bounding box center [173, 80] width 54 height 12
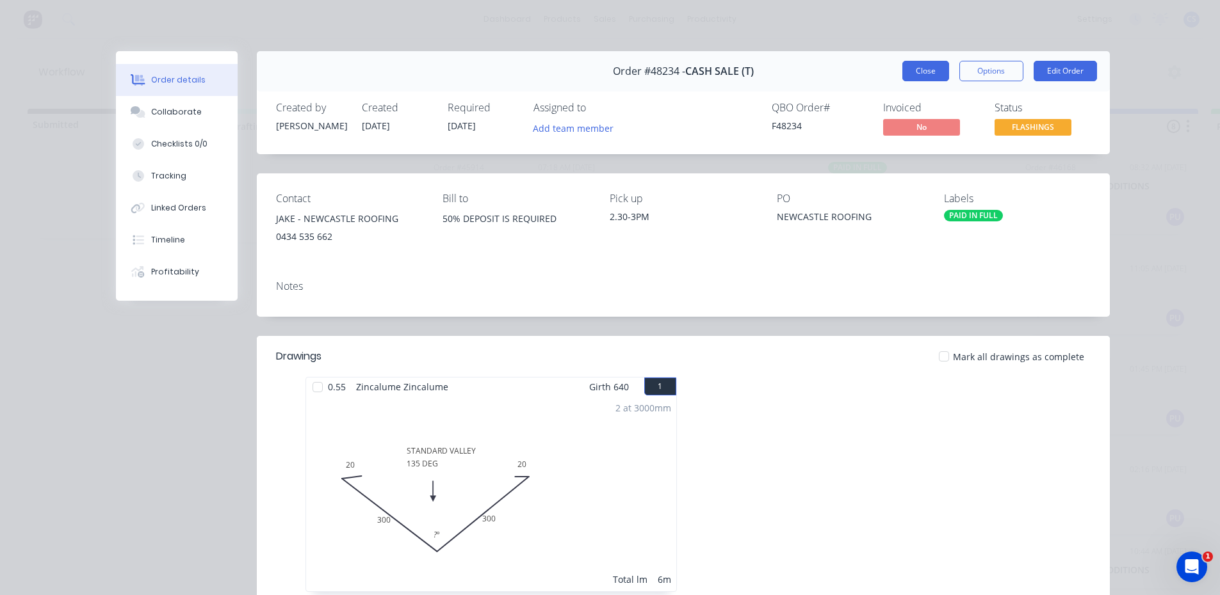
click at [927, 77] on button "Close" at bounding box center [925, 71] width 47 height 20
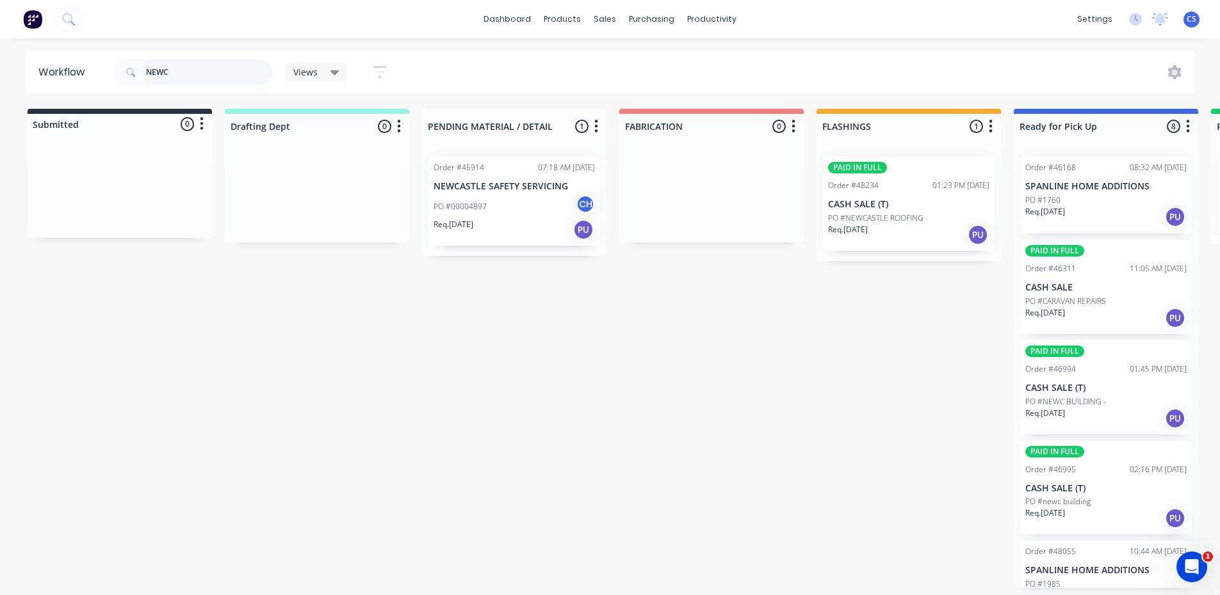
click at [189, 68] on input "NEWC" at bounding box center [209, 73] width 127 height 26
type input "N"
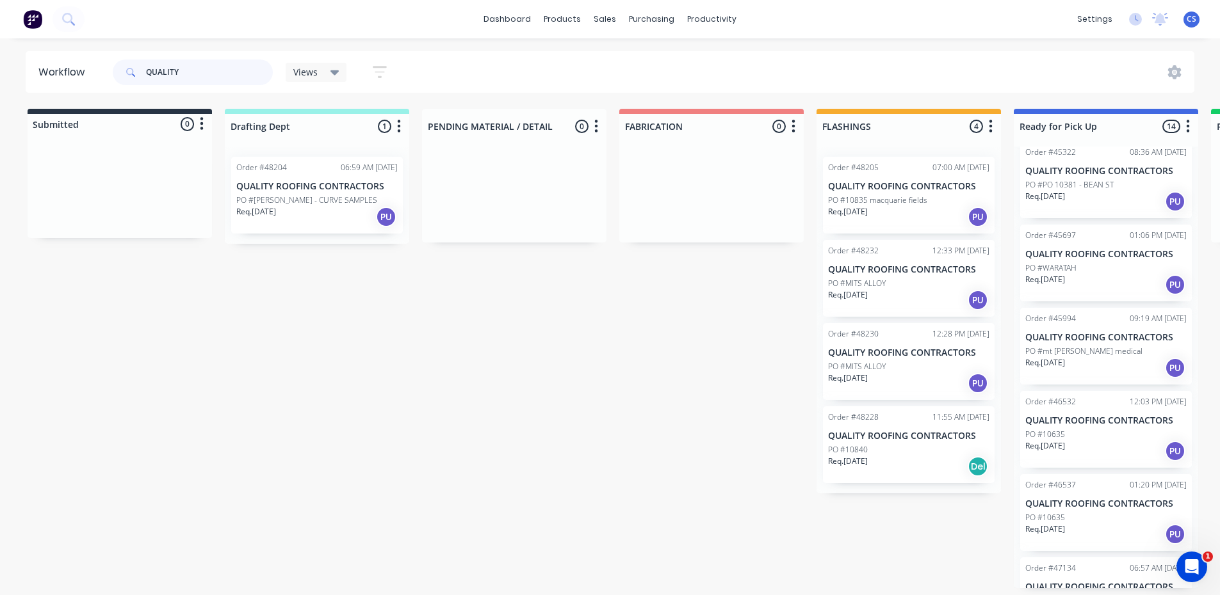
scroll to position [256, 0]
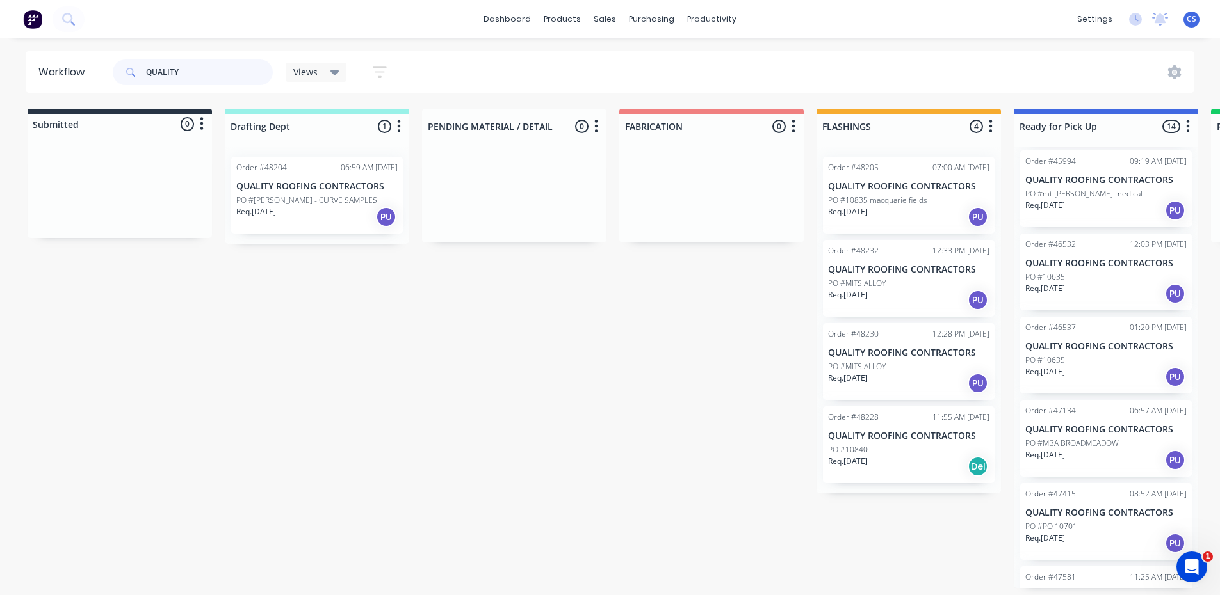
drag, startPoint x: 214, startPoint y: 67, endPoint x: 133, endPoint y: 81, distance: 81.8
click at [133, 81] on div "QUALITY" at bounding box center [193, 73] width 160 height 26
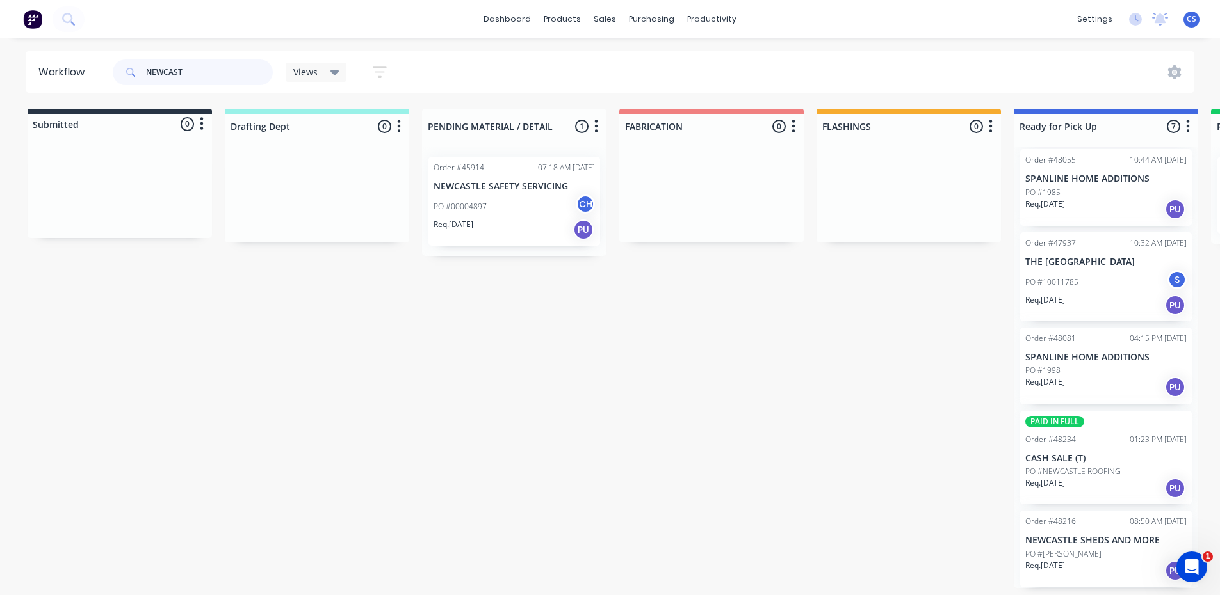
scroll to position [3, 0]
type input "NEWCAST"
click at [1081, 478] on div "Req. [DATE] PU" at bounding box center [1105, 489] width 161 height 22
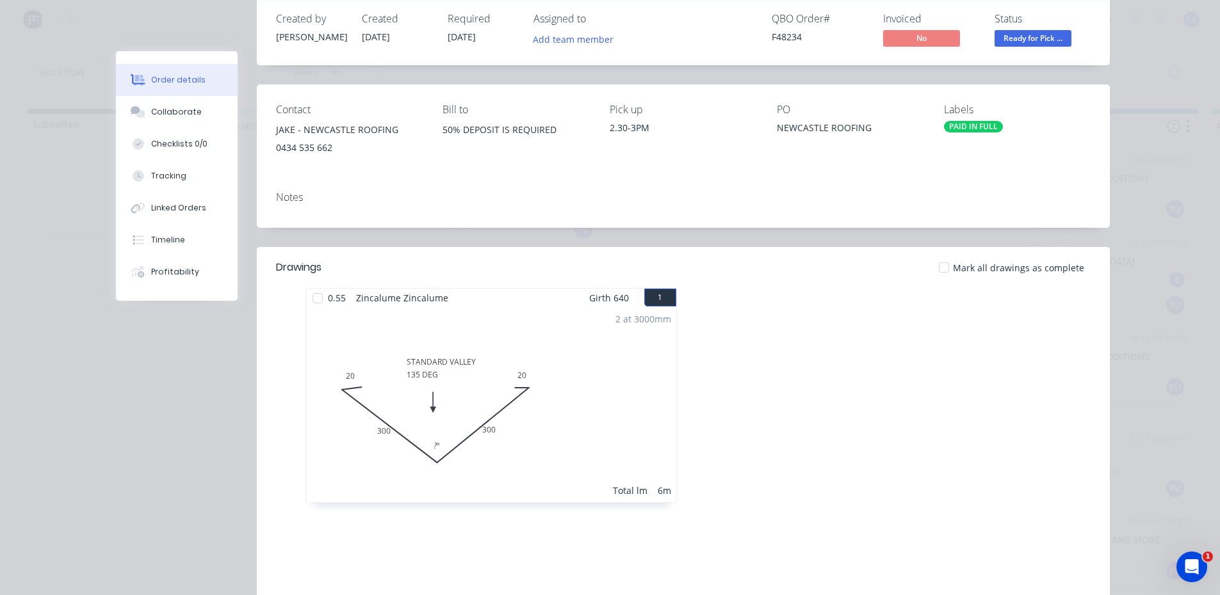
scroll to position [0, 0]
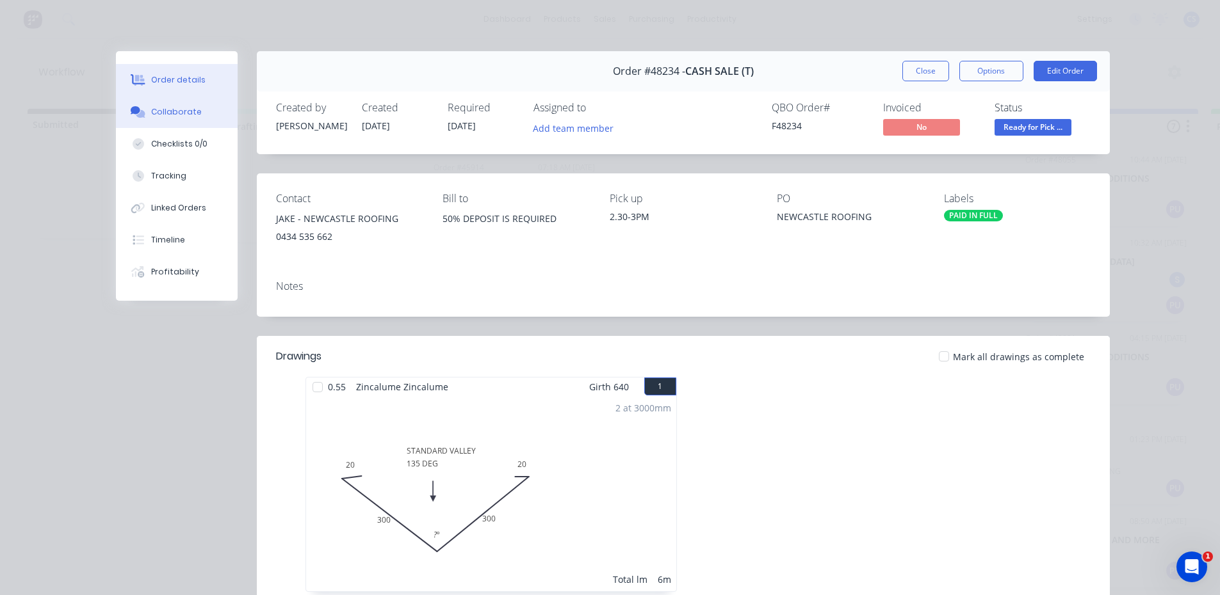
click at [190, 118] on button "Collaborate" at bounding box center [177, 112] width 122 height 32
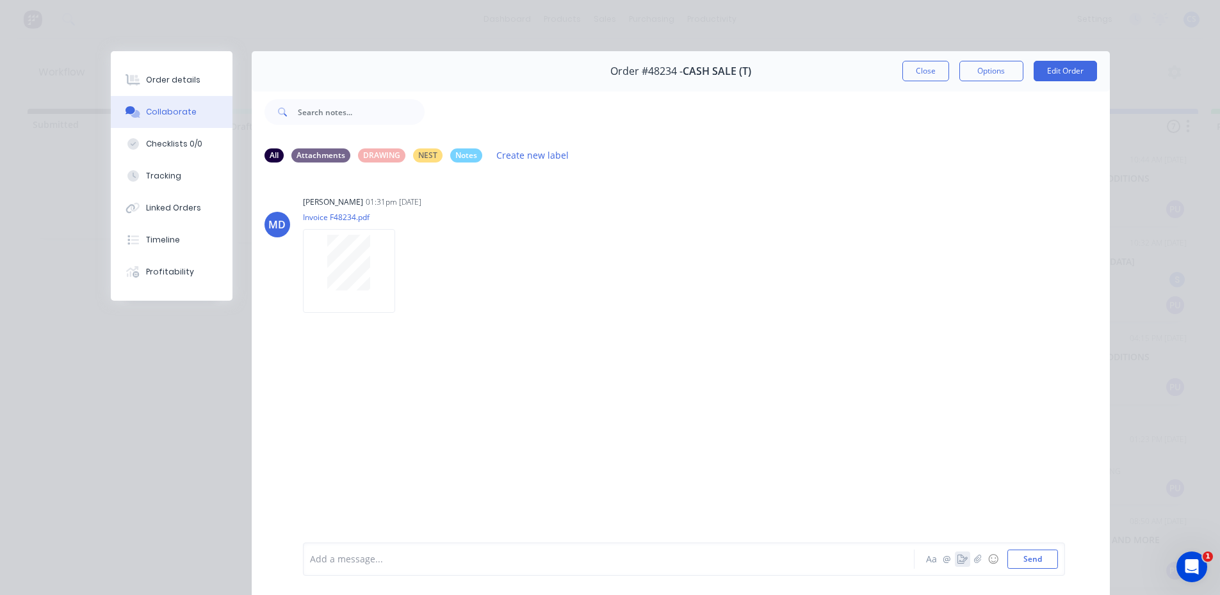
click at [959, 556] on icon "button" at bounding box center [962, 559] width 10 height 9
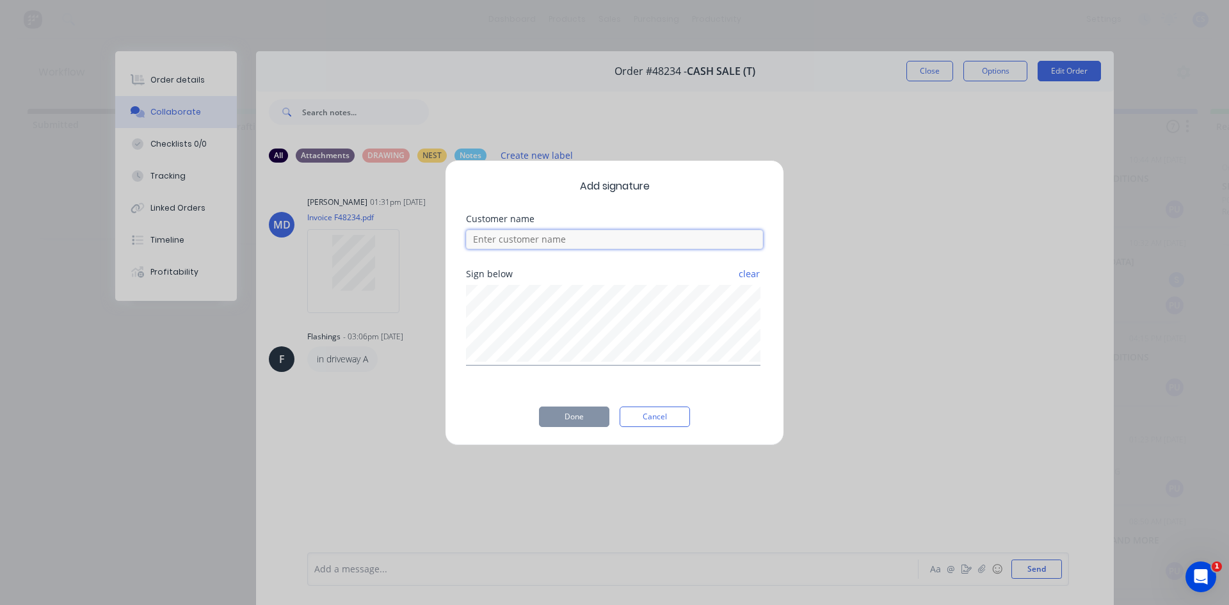
click at [649, 245] on input at bounding box center [614, 239] width 297 height 19
type input "[PERSON_NAME]"
click at [565, 417] on button "Done" at bounding box center [574, 417] width 70 height 20
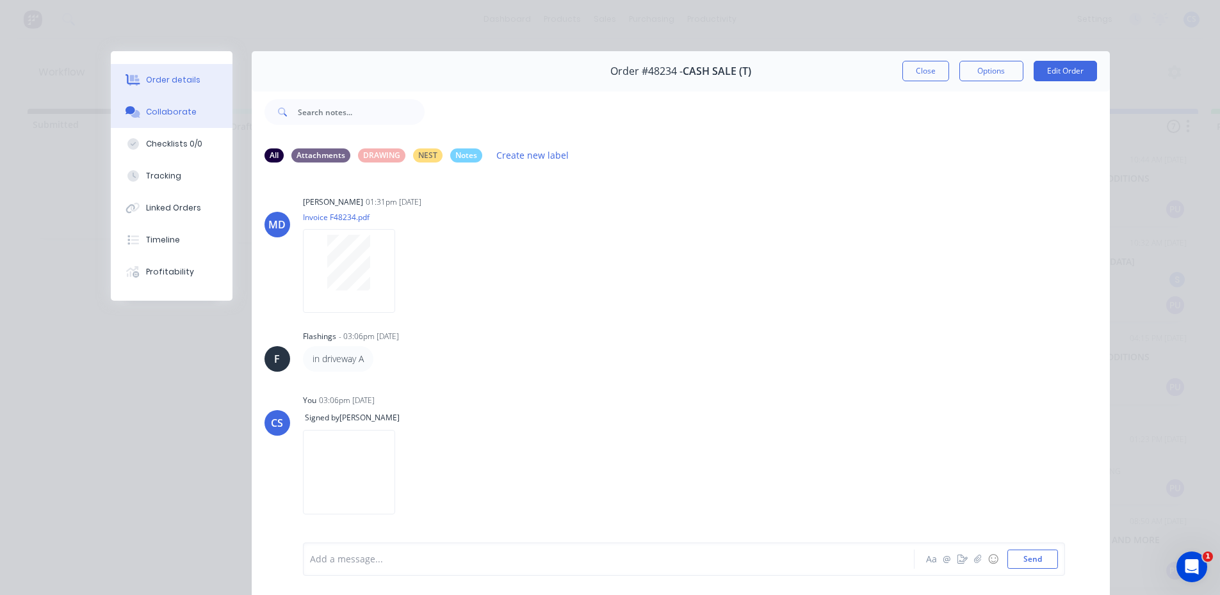
click at [176, 68] on button "Order details" at bounding box center [172, 80] width 122 height 32
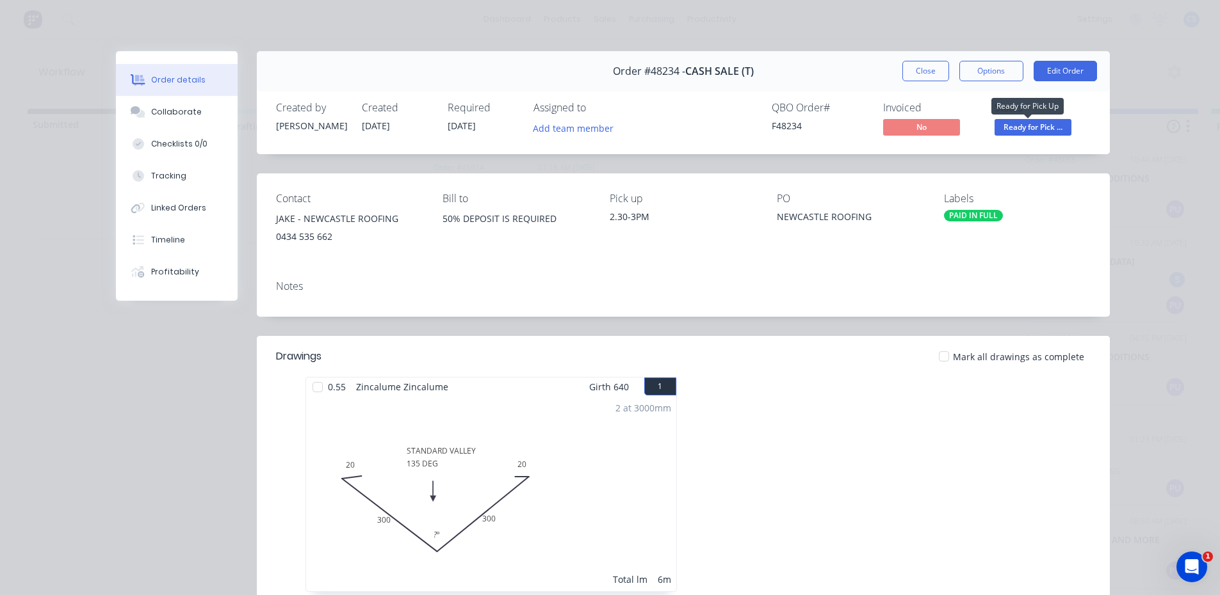
click at [1014, 129] on span "Ready for Pick ..." at bounding box center [1032, 127] width 77 height 16
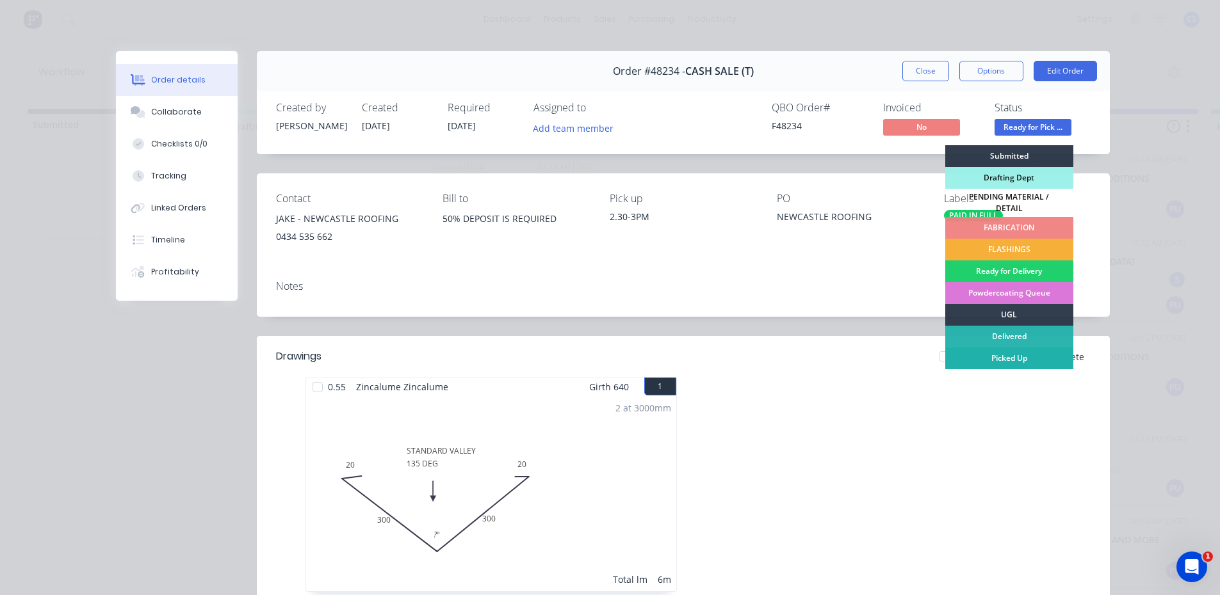
click at [999, 348] on div "Picked Up" at bounding box center [1009, 359] width 128 height 22
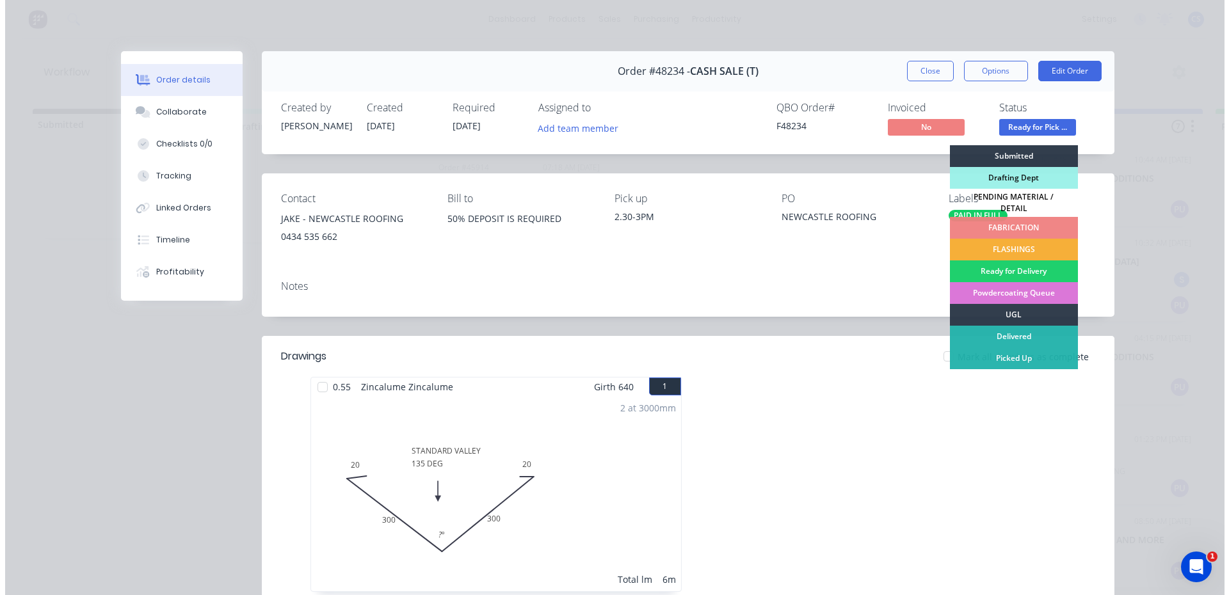
scroll to position [92, 0]
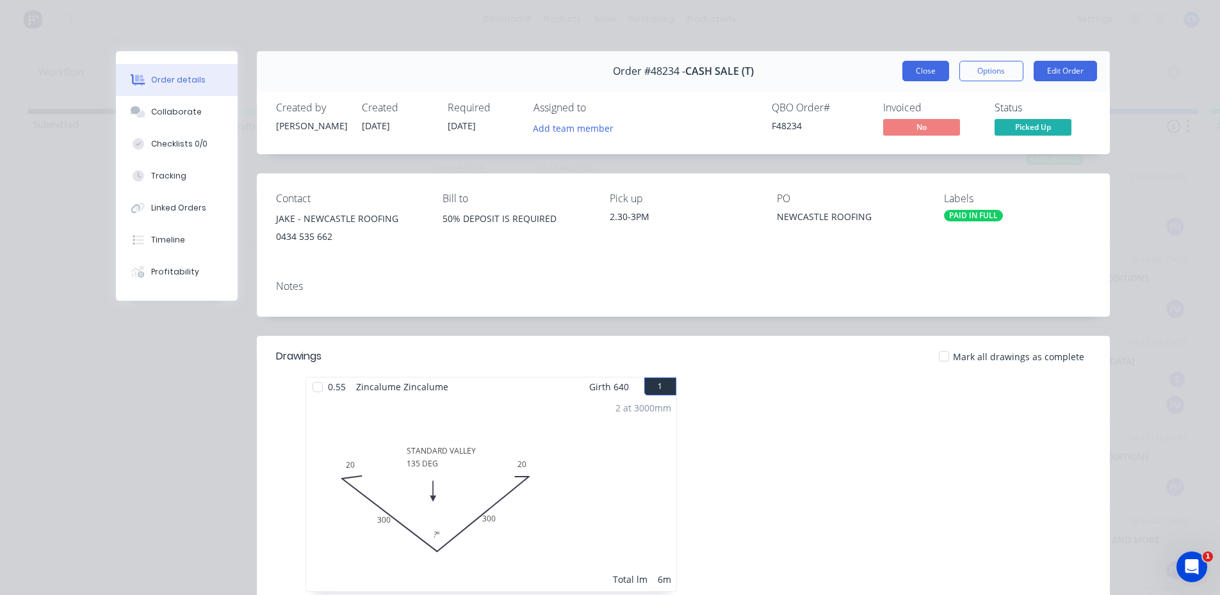
click at [906, 76] on button "Close" at bounding box center [925, 71] width 47 height 20
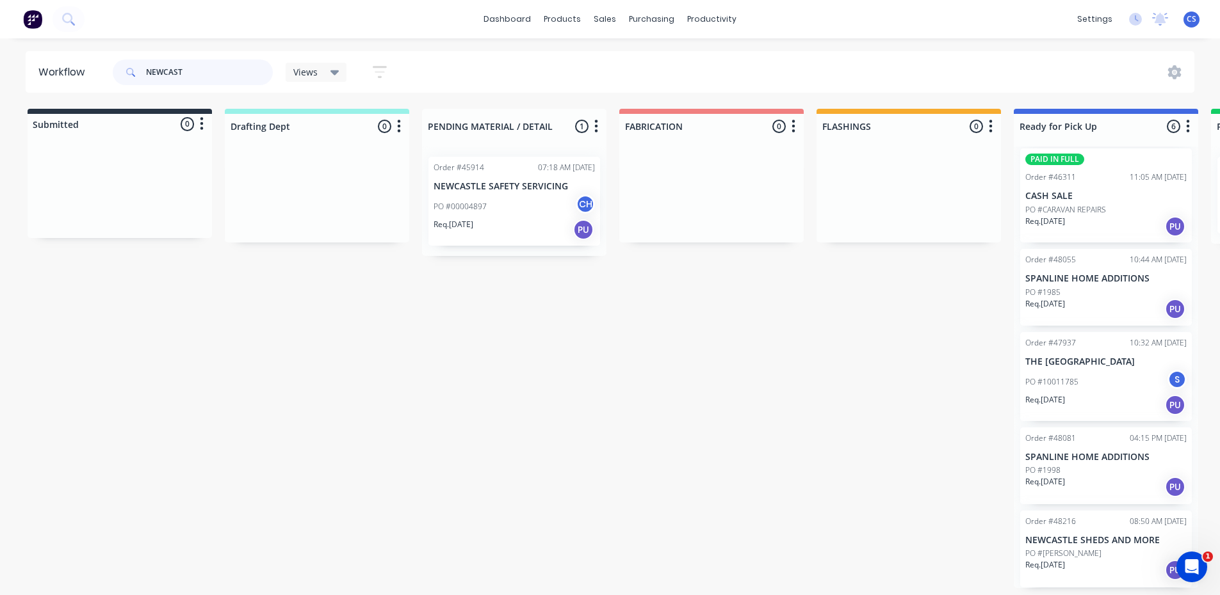
drag, startPoint x: 196, startPoint y: 68, endPoint x: 128, endPoint y: 77, distance: 68.5
click at [128, 77] on div "NEWCAST" at bounding box center [193, 73] width 160 height 26
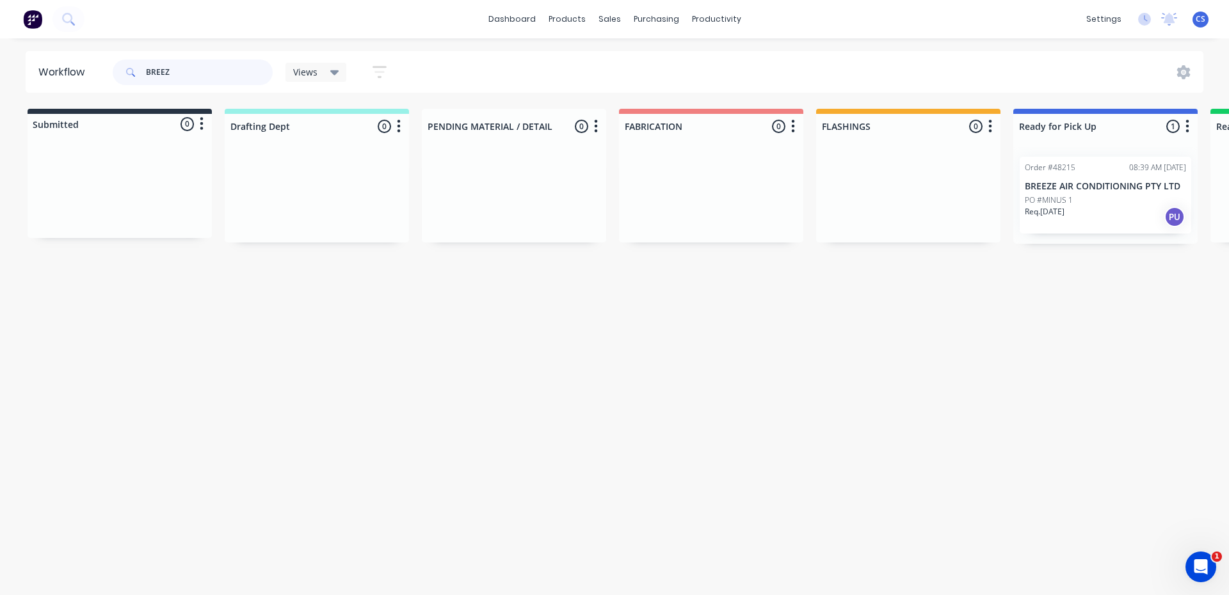
type input "BREEZ"
click at [1112, 221] on div "Req. [DATE] PU" at bounding box center [1105, 217] width 161 height 22
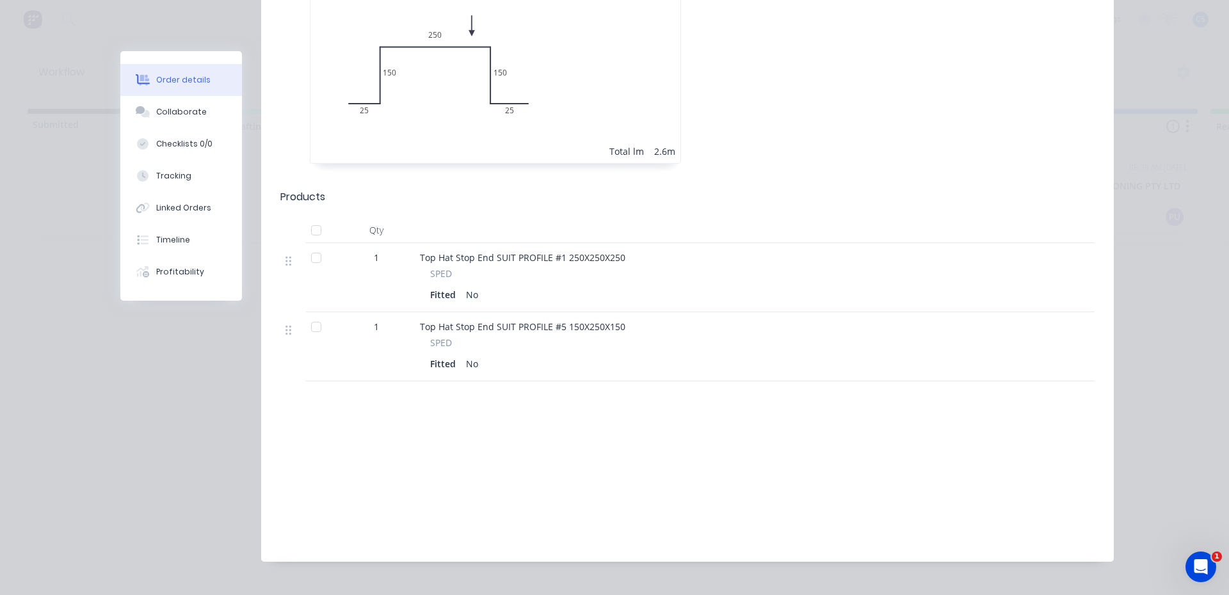
scroll to position [941, 0]
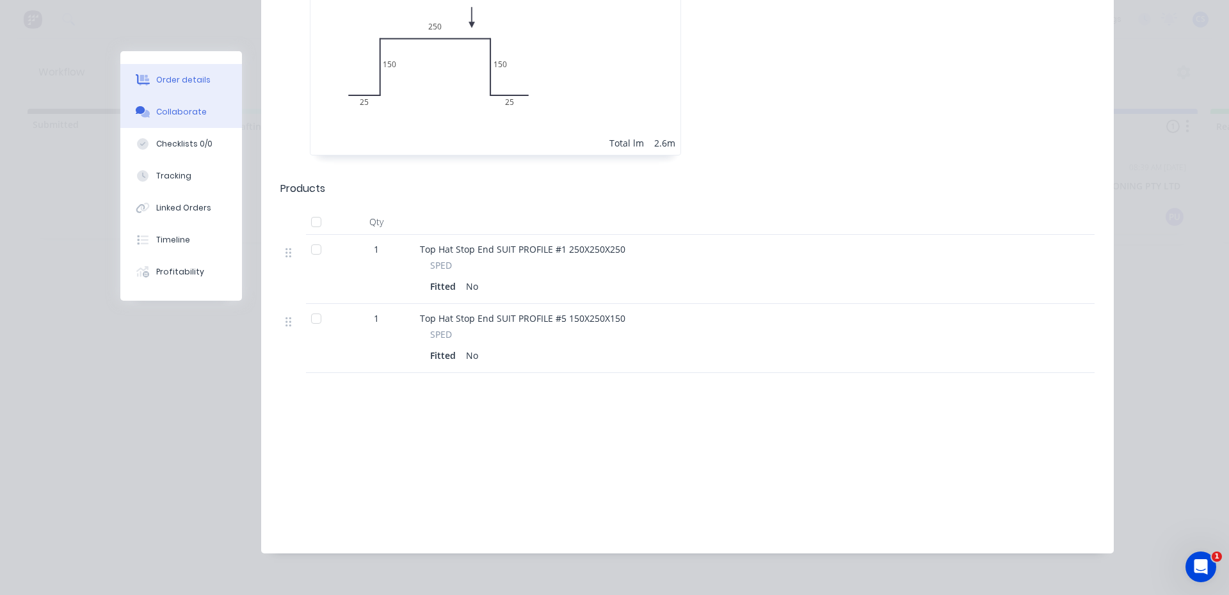
click at [163, 105] on button "Collaborate" at bounding box center [181, 112] width 122 height 32
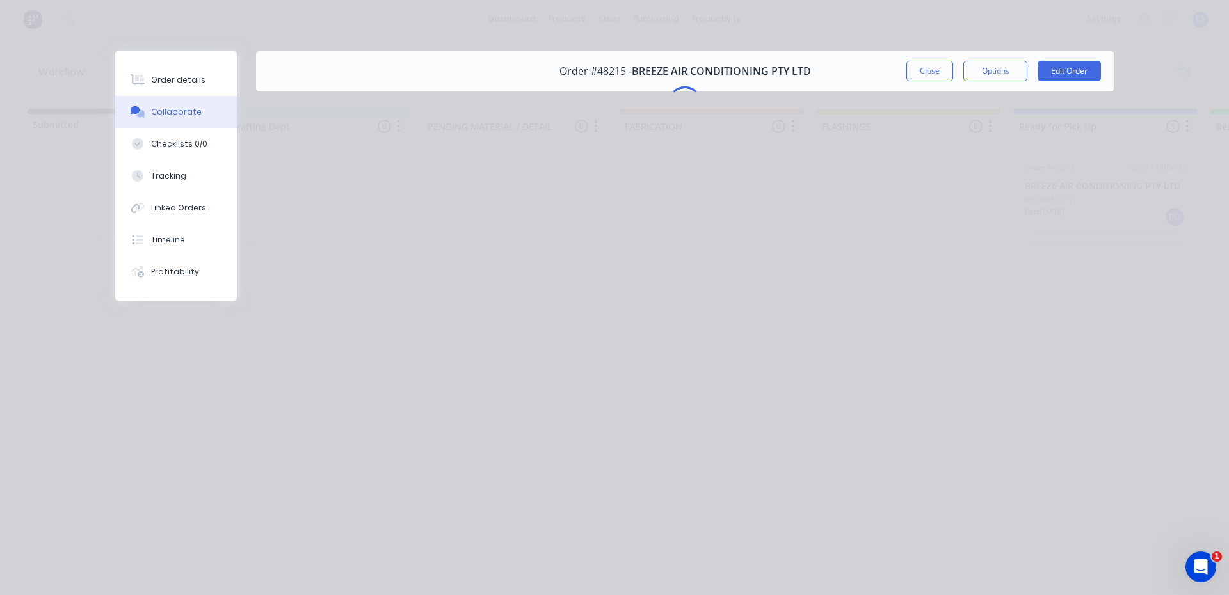
scroll to position [0, 0]
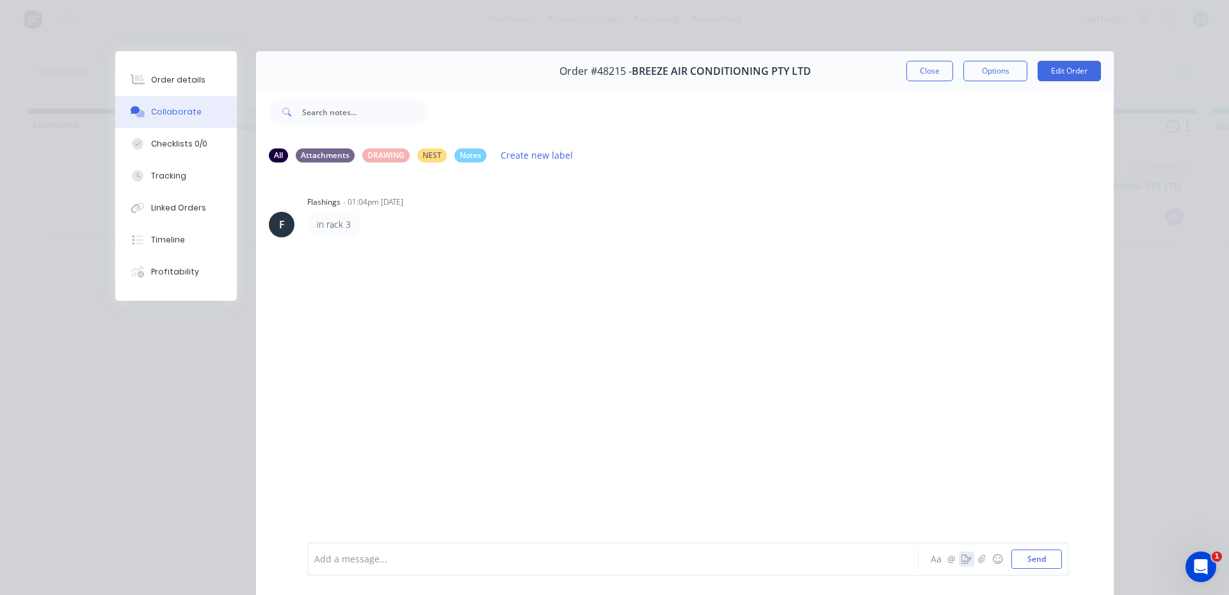
click at [962, 557] on icon "button" at bounding box center [967, 559] width 10 height 9
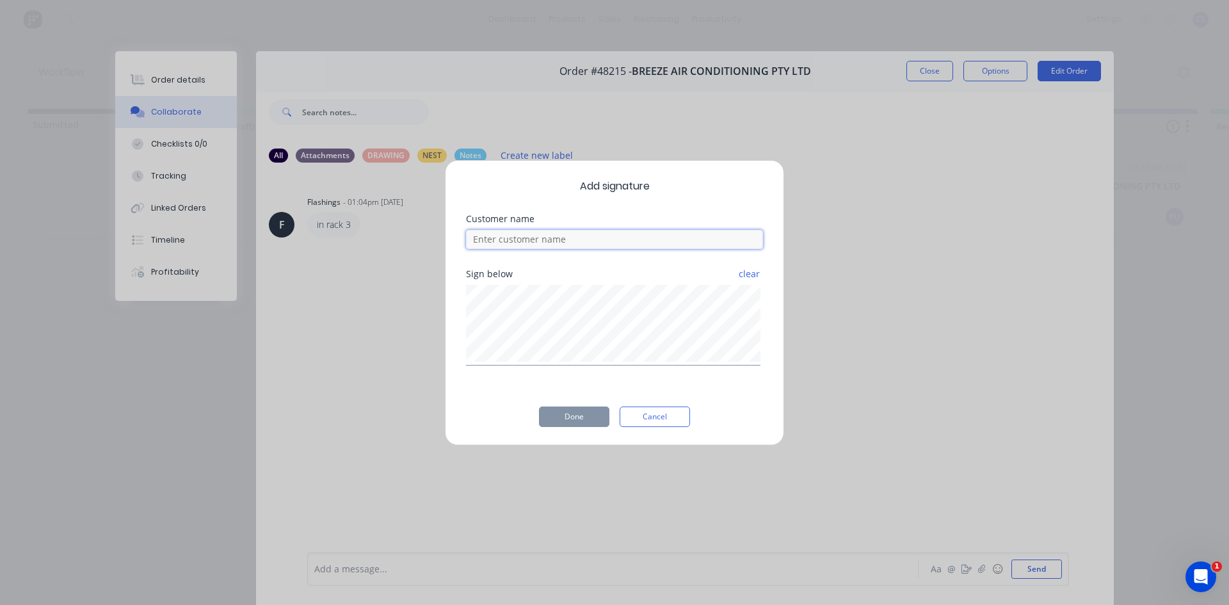
click at [597, 242] on input at bounding box center [614, 239] width 297 height 19
type input "[PERSON_NAME]"
click at [573, 423] on button "Done" at bounding box center [574, 417] width 70 height 20
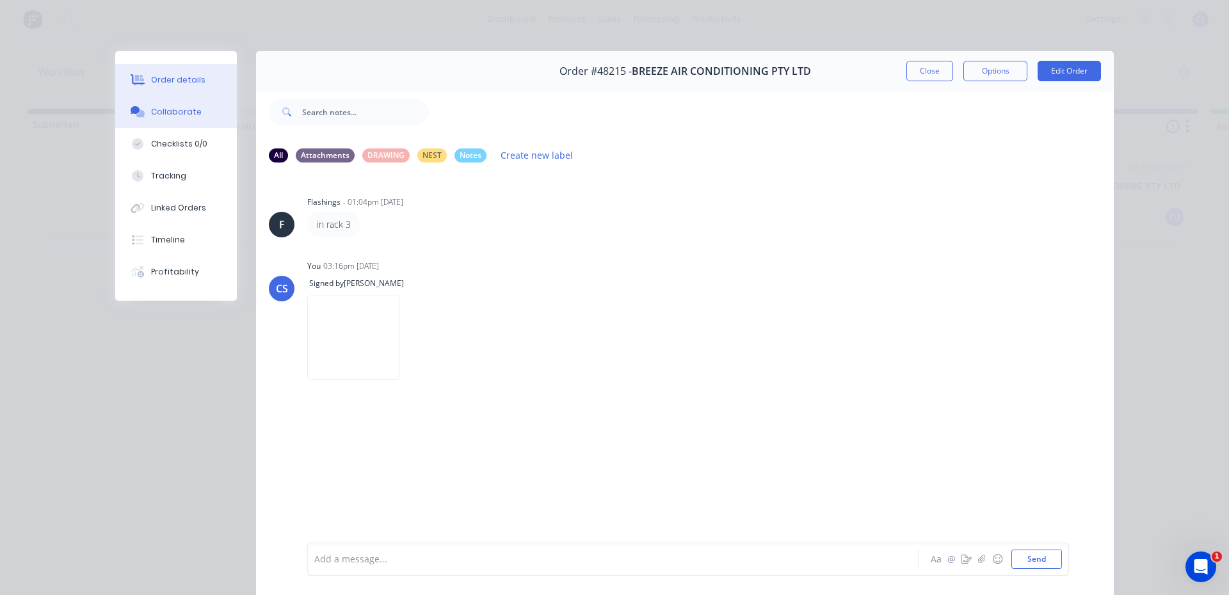
click at [198, 83] on button "Order details" at bounding box center [176, 80] width 122 height 32
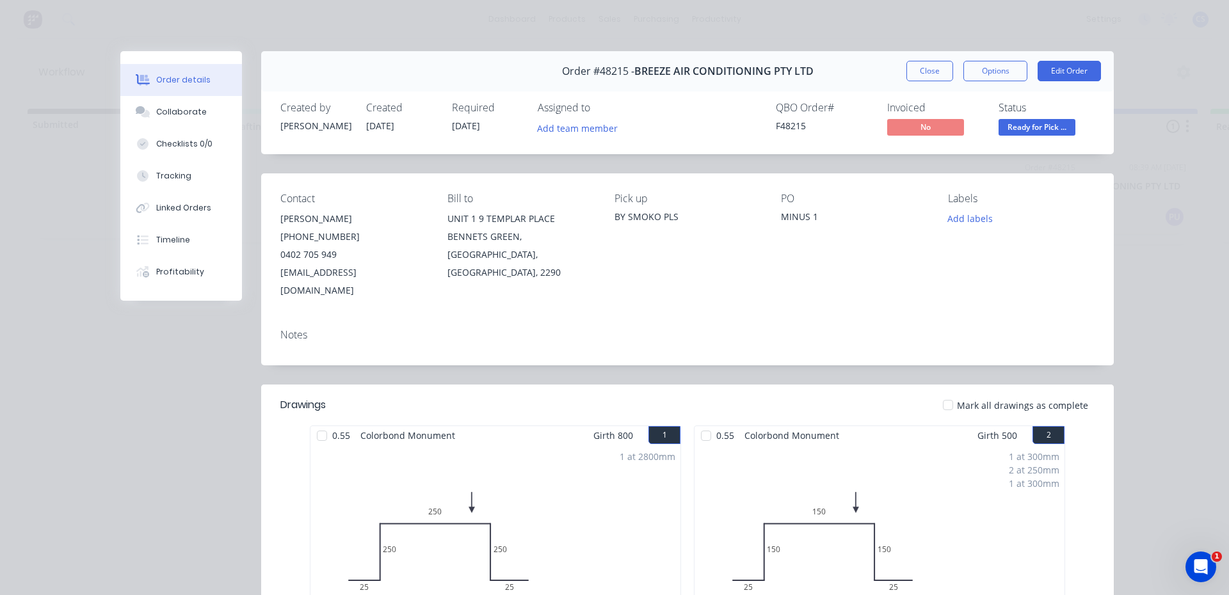
drag, startPoint x: 1029, startPoint y: 131, endPoint x: 1028, endPoint y: 140, distance: 9.6
click at [1028, 130] on span "Ready for Pick ..." at bounding box center [1037, 127] width 77 height 16
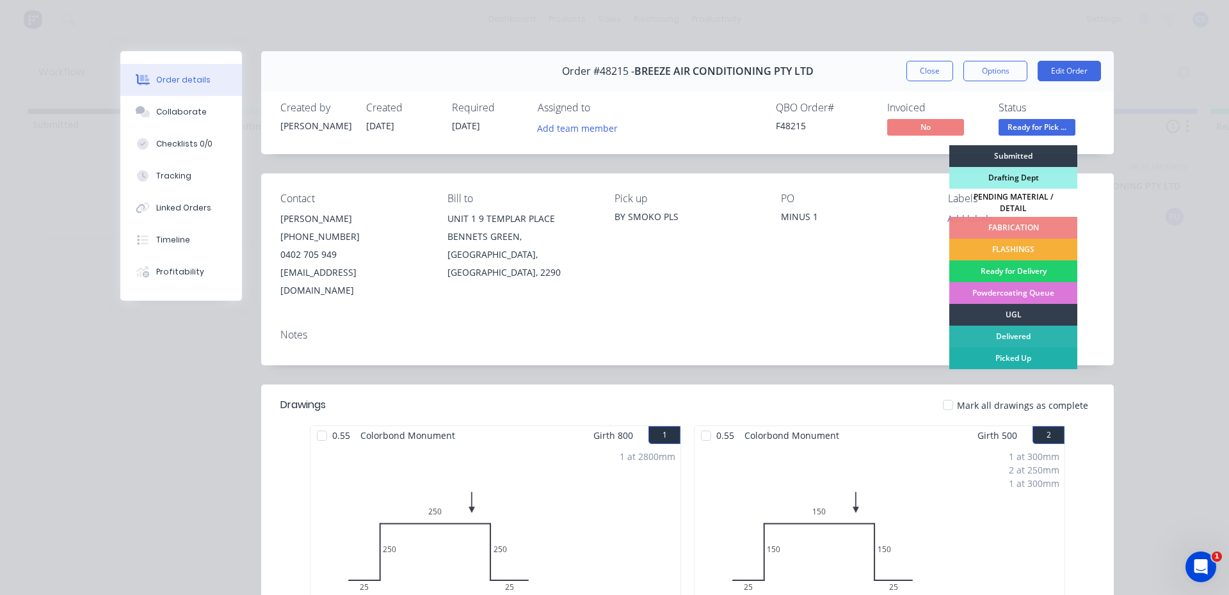
click at [1031, 349] on div "Picked Up" at bounding box center [1013, 359] width 128 height 22
